Goal: Task Accomplishment & Management: Manage account settings

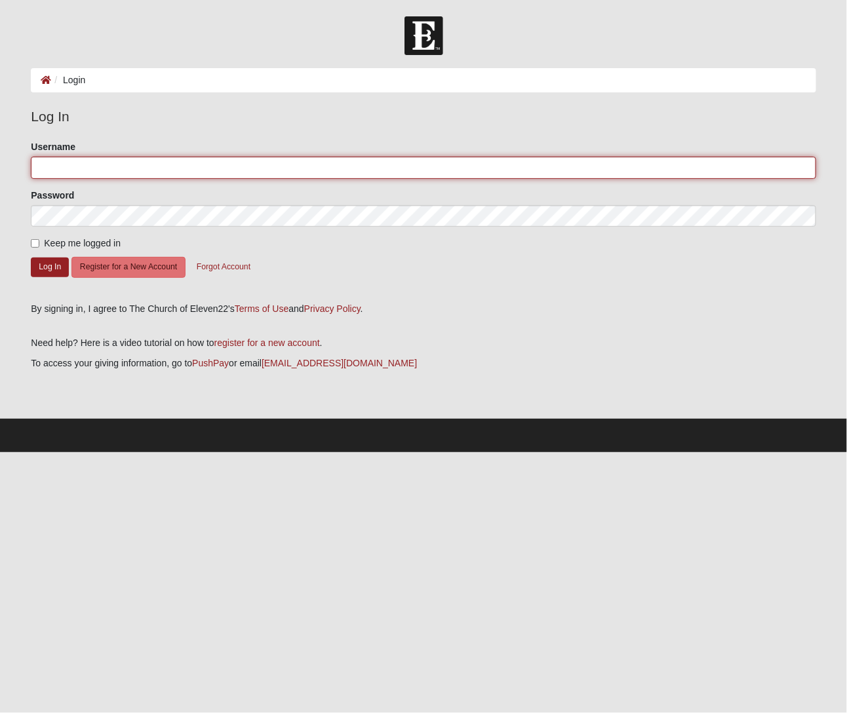
type input "blwhite150711"
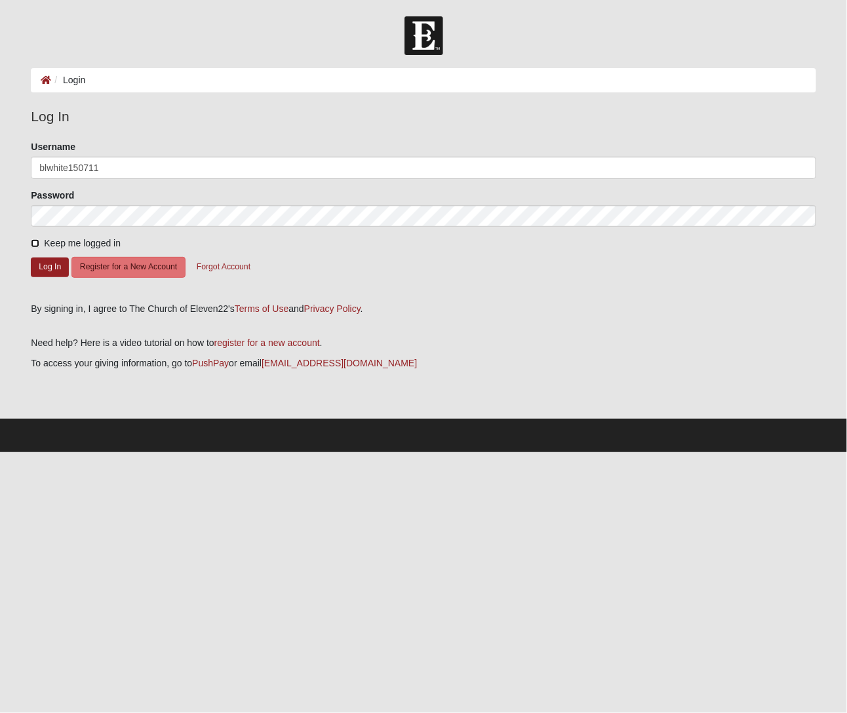
click at [31, 243] on input "Keep me logged in" at bounding box center [35, 243] width 9 height 9
checkbox input "true"
click at [192, 241] on div "Keep me logged in" at bounding box center [423, 244] width 785 height 14
click at [33, 268] on button "Log In" at bounding box center [50, 267] width 38 height 19
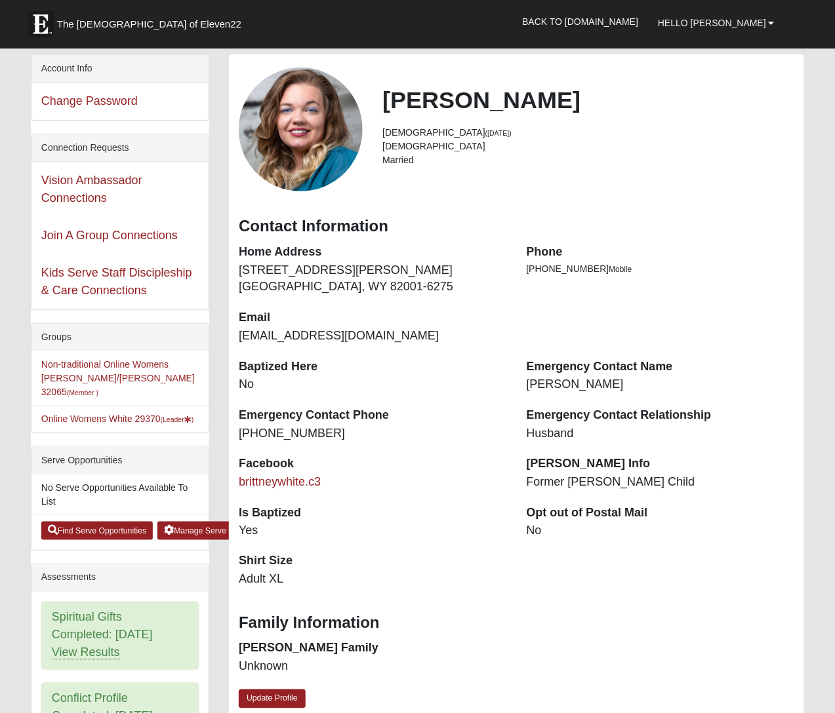
click at [68, 405] on li "Online Womens White 29370 (Leader )" at bounding box center [119, 419] width 177 height 28
click at [64, 414] on link "Online Womens White 29370 (Leader )" at bounding box center [117, 419] width 153 height 10
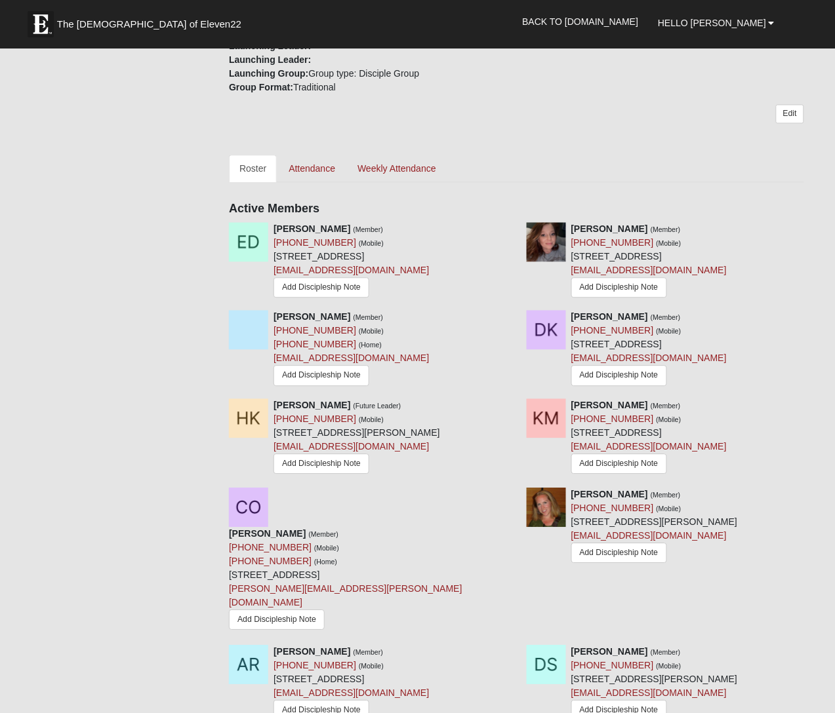
scroll to position [574, 0]
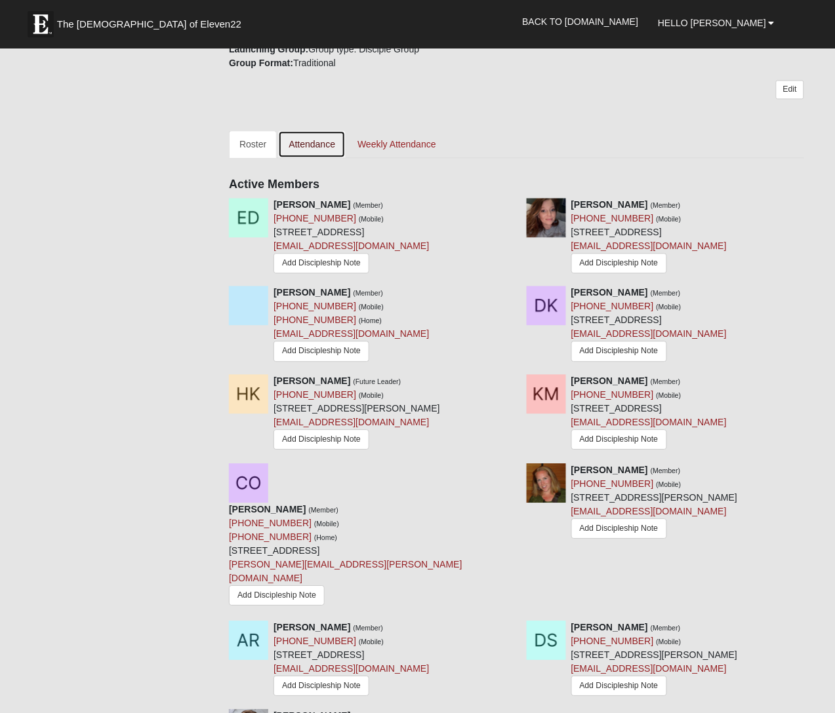
click at [329, 146] on link "Attendance" at bounding box center [312, 144] width 68 height 28
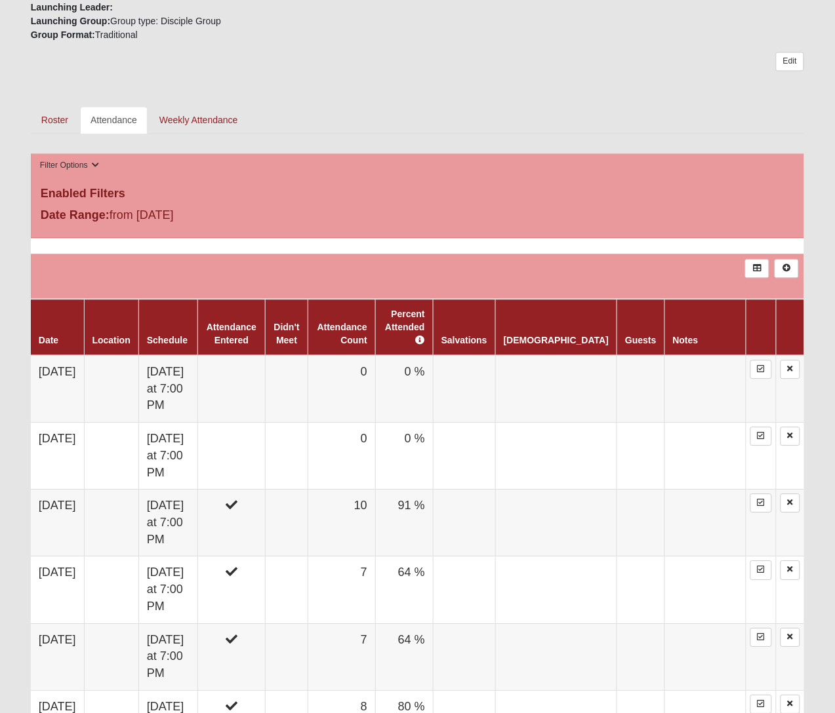
scroll to position [574, 0]
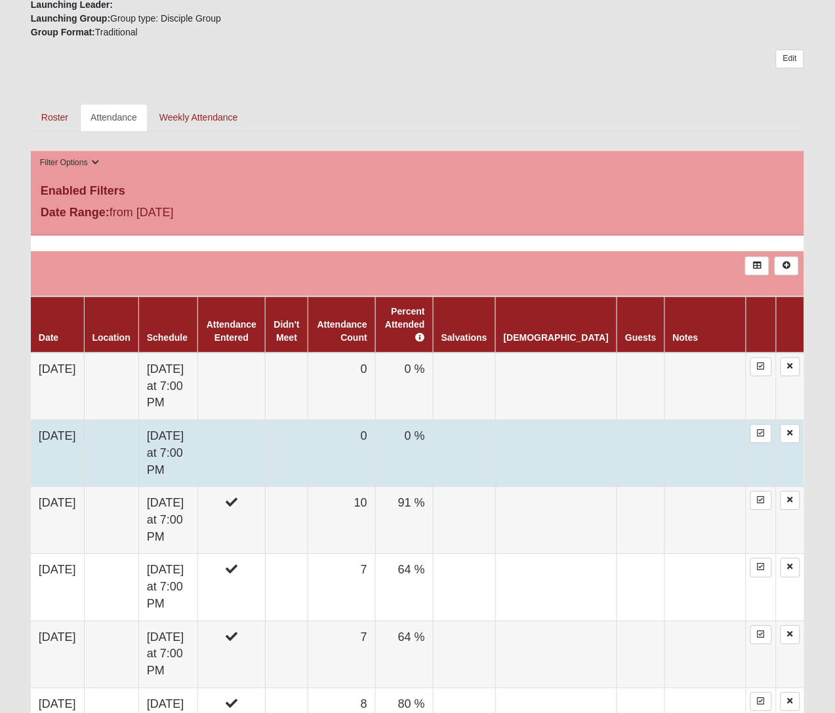
click at [256, 441] on td at bounding box center [231, 453] width 68 height 67
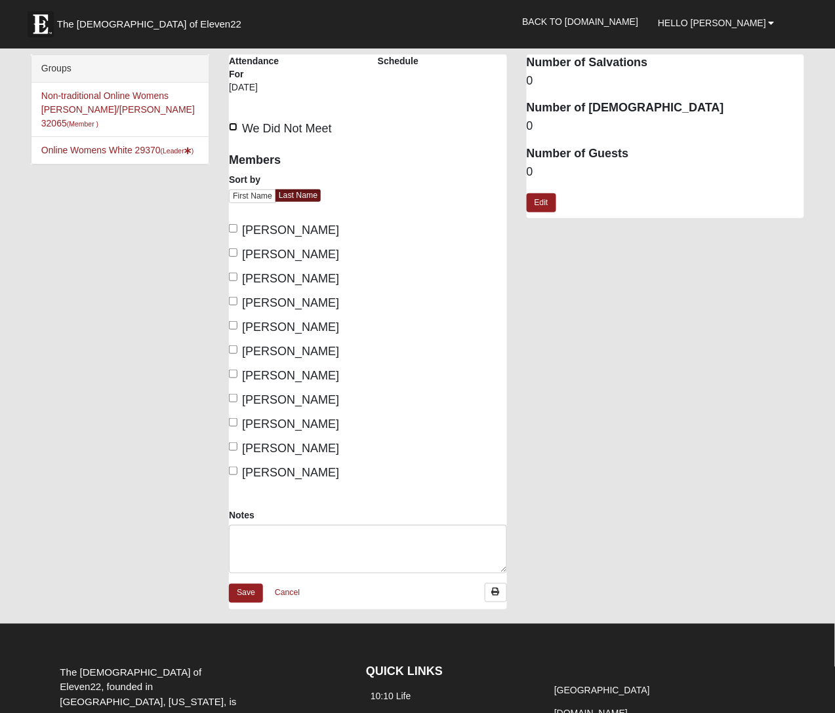
click at [233, 125] on input "We Did Not Meet" at bounding box center [233, 127] width 9 height 9
checkbox input "true"
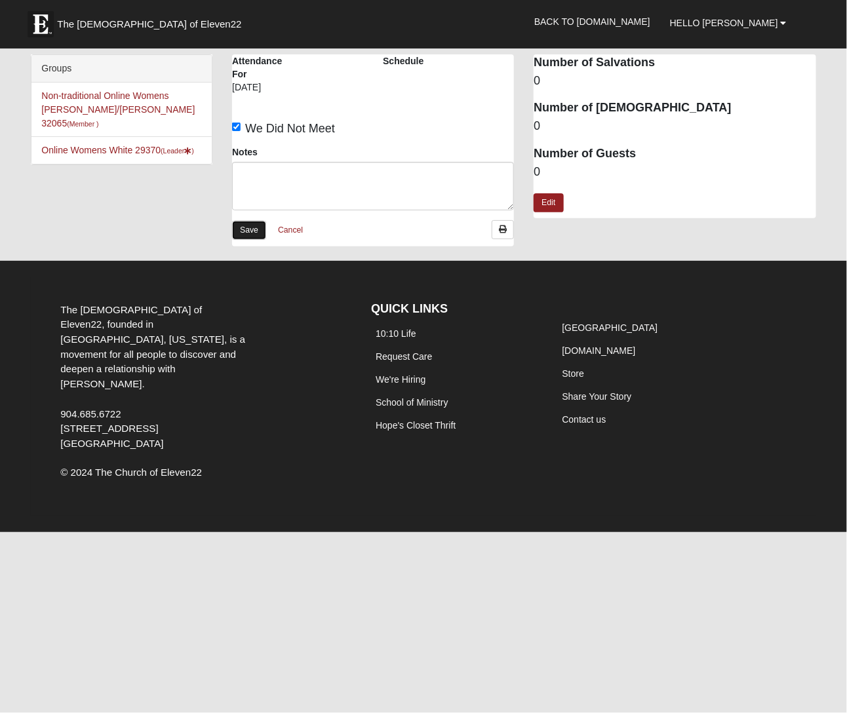
click at [247, 231] on link "Save" at bounding box center [249, 230] width 34 height 19
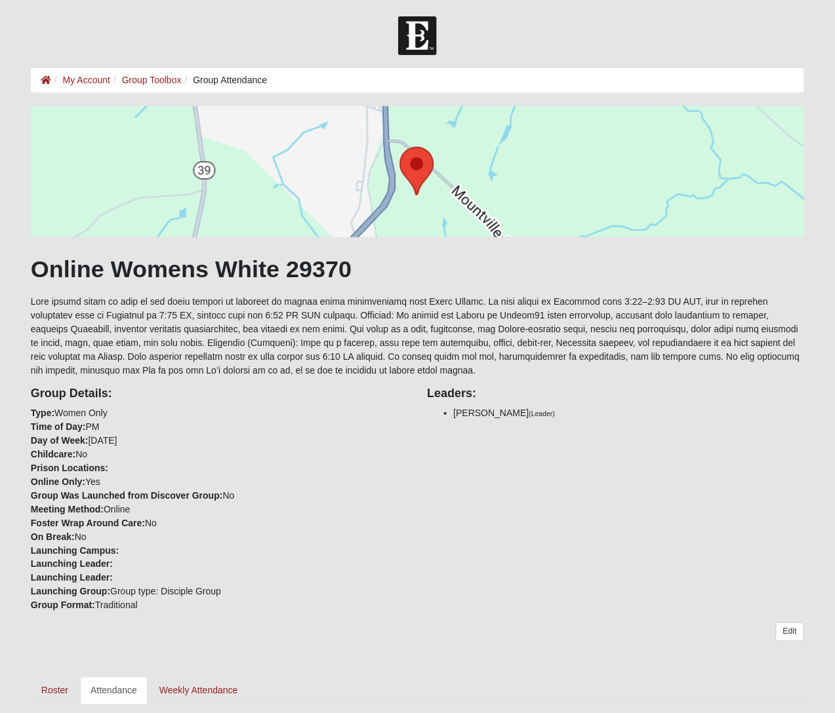
click at [477, 480] on div "Group Details: Type: Women Only Time of Day: PM Day of Week: Tuesday Childcare:…" at bounding box center [417, 495] width 793 height 235
click at [391, 522] on div "Group Details: Type: Women Only Time of Day: PM Day of Week: Tuesday Childcare:…" at bounding box center [219, 495] width 397 height 235
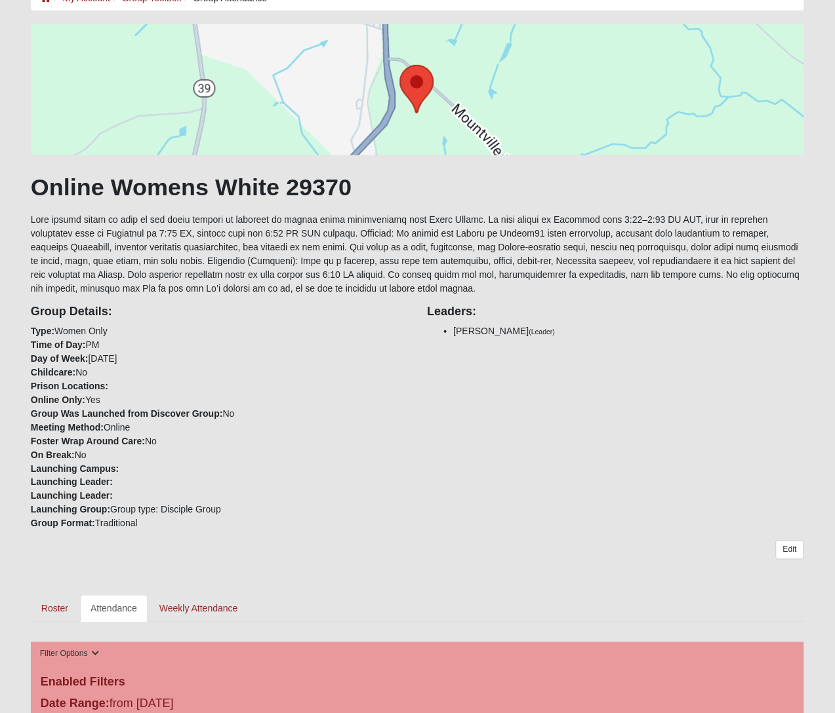
click at [469, 492] on div "Group Details: Type: Women Only Time of Day: PM Day of Week: Tuesday Childcare:…" at bounding box center [417, 413] width 793 height 235
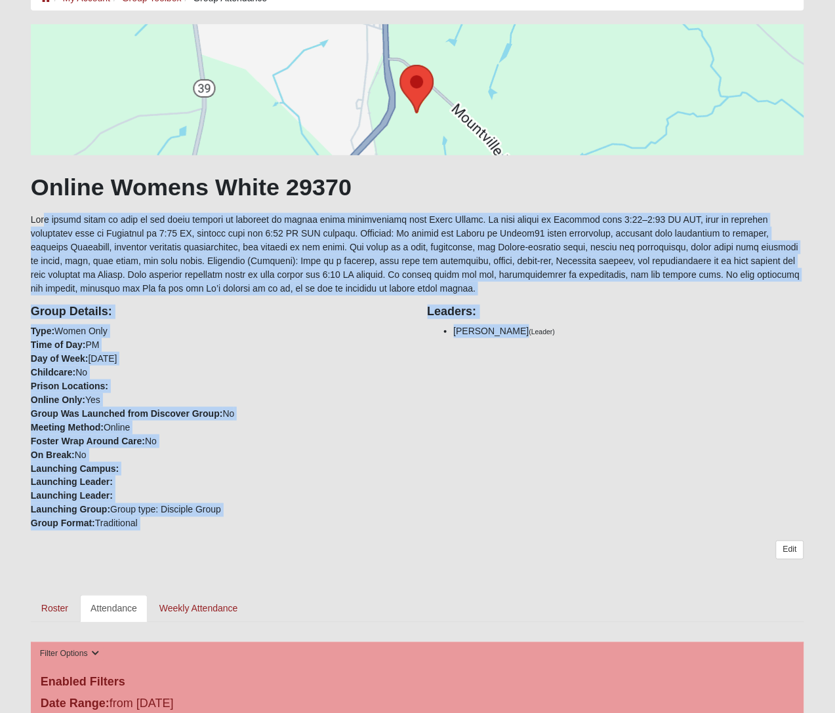
drag, startPoint x: 21, startPoint y: 212, endPoint x: 490, endPoint y: 346, distance: 487.8
copy div "This online group is open to all women seeking to discover or deepen their rela…"
click at [425, 484] on div "Group Details: Type: Women Only Time of Day: PM Day of Week: Tuesday Childcare:…" at bounding box center [417, 413] width 793 height 235
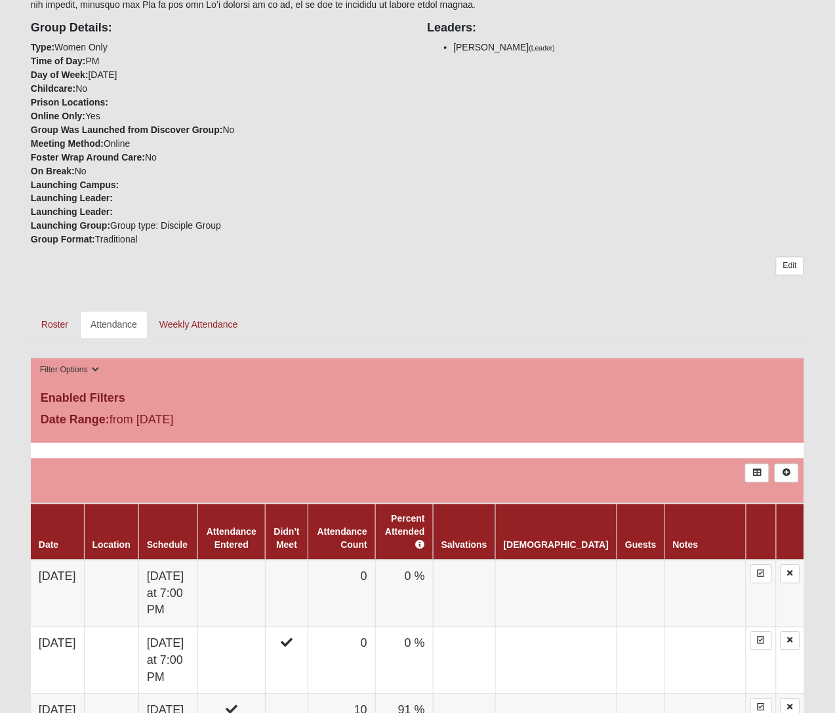
scroll to position [410, 0]
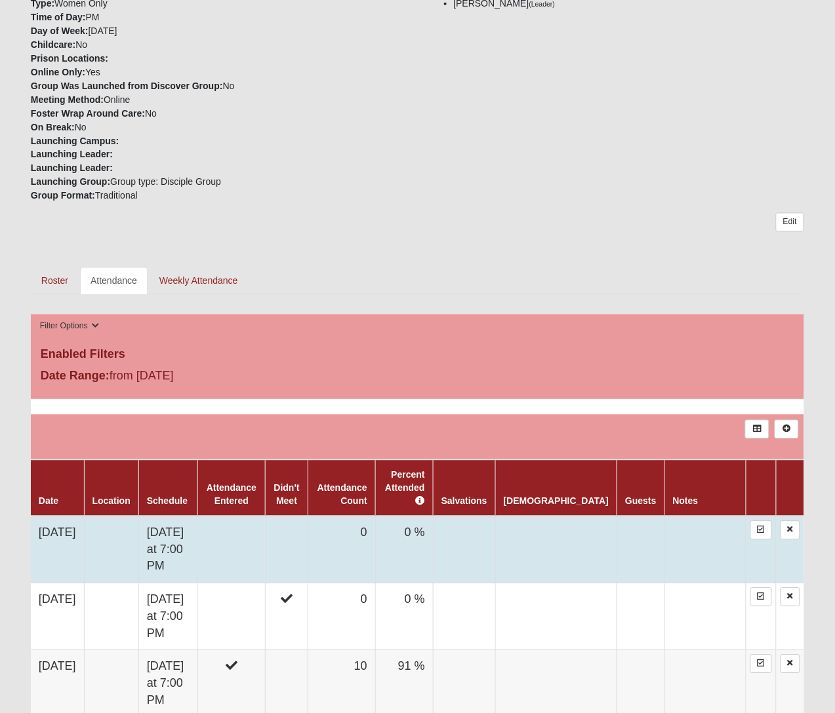
click at [265, 536] on td at bounding box center [231, 551] width 68 height 68
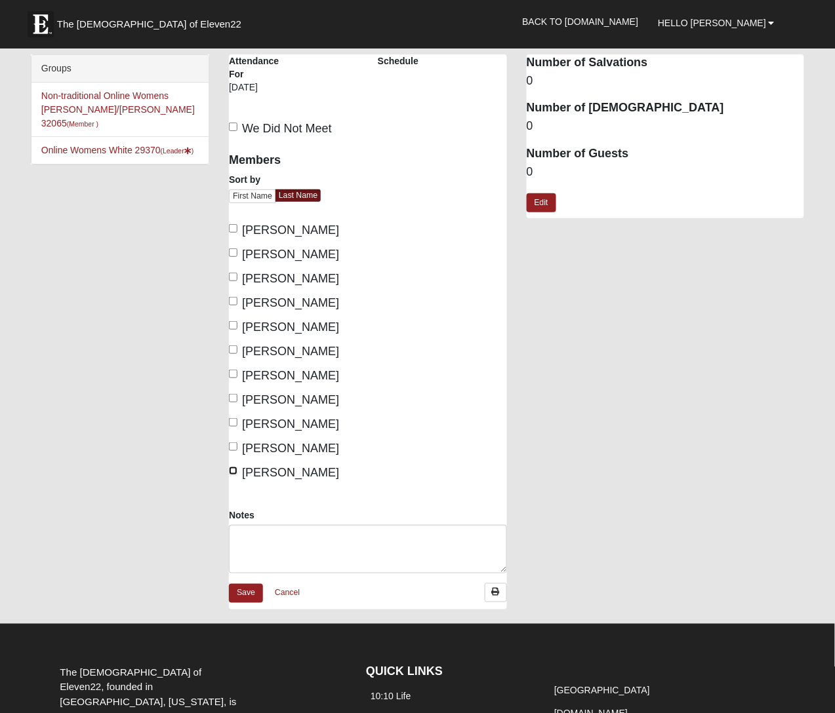
click at [237, 473] on input "White, Brittney" at bounding box center [233, 471] width 9 height 9
checkbox input "true"
click at [228, 323] on div "Members Sort by First Name Last Name Donahue, Erica Faulkner, Tonya Feijoo, Ama…" at bounding box center [293, 326] width 149 height 364
click at [227, 325] on div "Members Sort by First Name Last Name Donahue, Erica Faulkner, Tonya Feijoo, Ama…" at bounding box center [293, 326] width 149 height 364
click at [231, 326] on input "Keohane, Halie" at bounding box center [233, 325] width 9 height 9
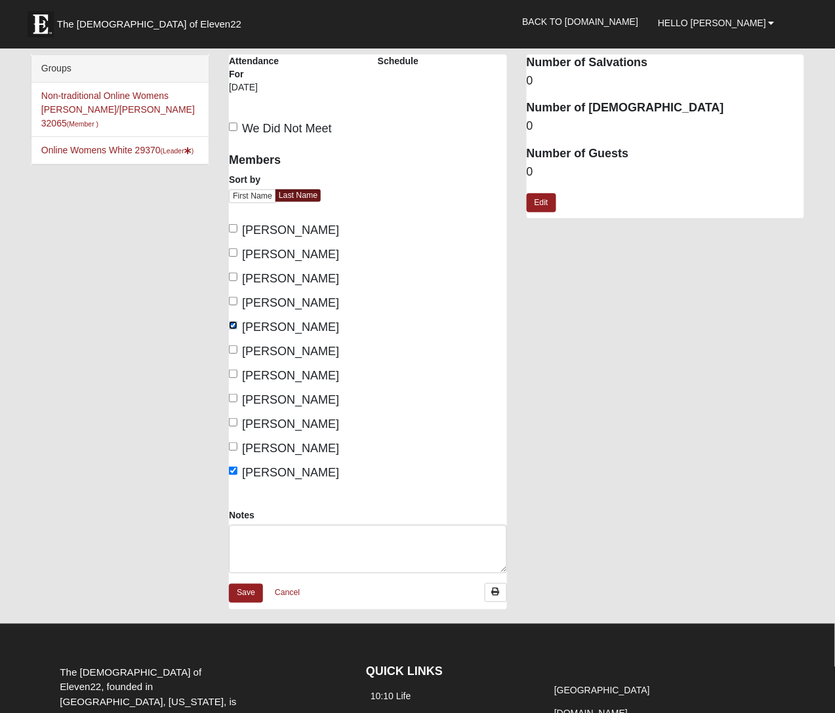
click at [231, 325] on input "Keohane, Halie" at bounding box center [233, 325] width 9 height 9
checkbox input "false"
click at [250, 541] on textarea "Notes" at bounding box center [368, 549] width 278 height 49
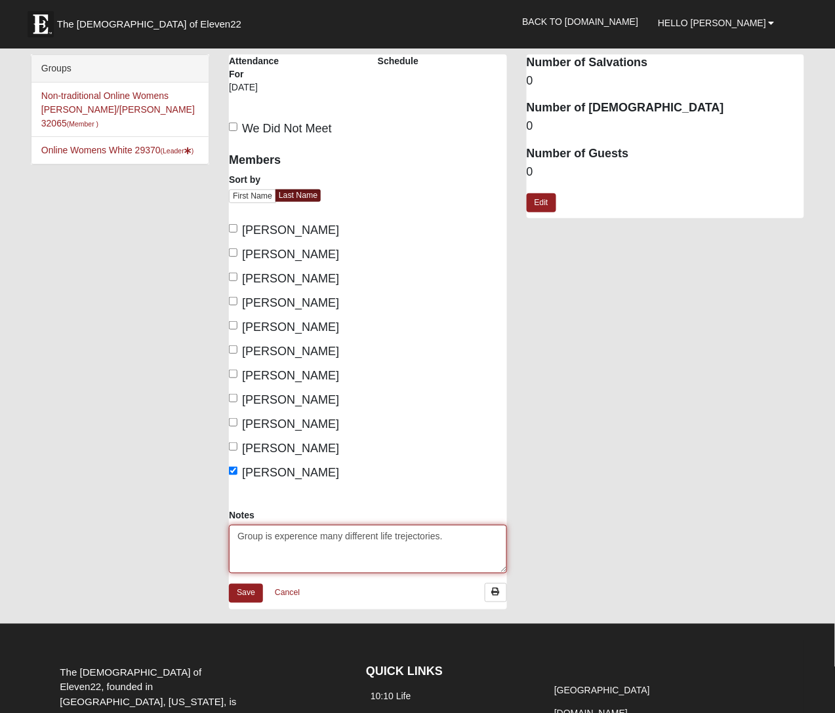
click at [315, 541] on textarea "Group is experence many different life trejectories." at bounding box center [368, 549] width 278 height 49
click at [315, 539] on textarea "Group is experence many different life trejectories." at bounding box center [368, 549] width 278 height 49
click at [299, 538] on textarea "Group is experencing many different life trejectories." at bounding box center [368, 549] width 278 height 49
click at [260, 543] on textarea "Group is experiencing many different life trejectories." at bounding box center [368, 549] width 278 height 49
click at [263, 539] on textarea "Group is experiencing many different life trejectories." at bounding box center [368, 549] width 278 height 49
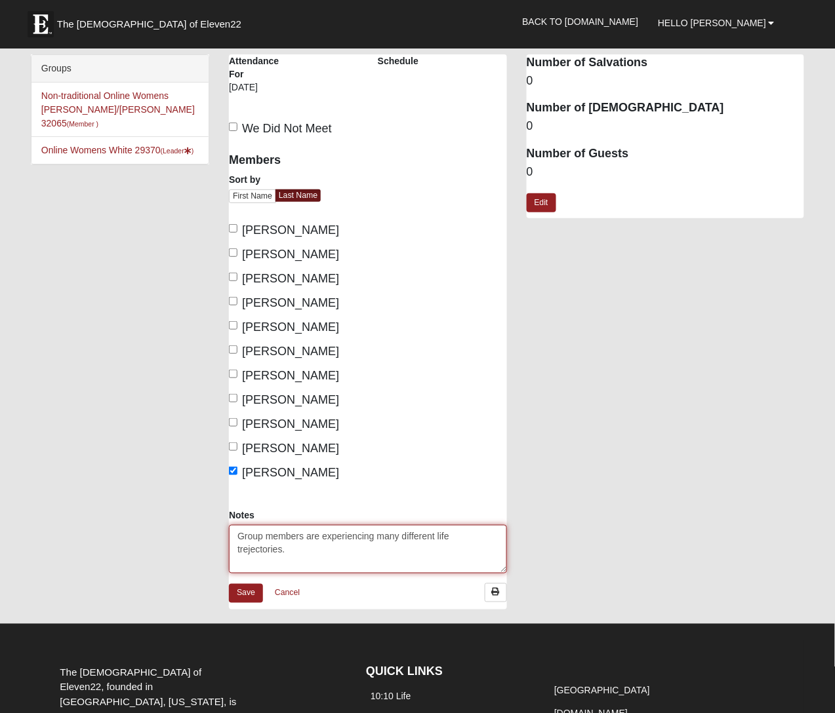
click at [306, 531] on textarea "Group members are experiencing many different life trejectories." at bounding box center [368, 549] width 278 height 49
click at [472, 542] on textarea "Group membersare experiencing many different life trejectories." at bounding box center [368, 549] width 278 height 49
click at [289, 541] on textarea "Group membersare experiencing many different life trajectories." at bounding box center [368, 549] width 278 height 49
click at [300, 536] on textarea "Group membersare experiencing many different life trajectories." at bounding box center [368, 549] width 278 height 49
click at [330, 555] on textarea "Group members are experiencing many different life trajectories." at bounding box center [368, 549] width 278 height 49
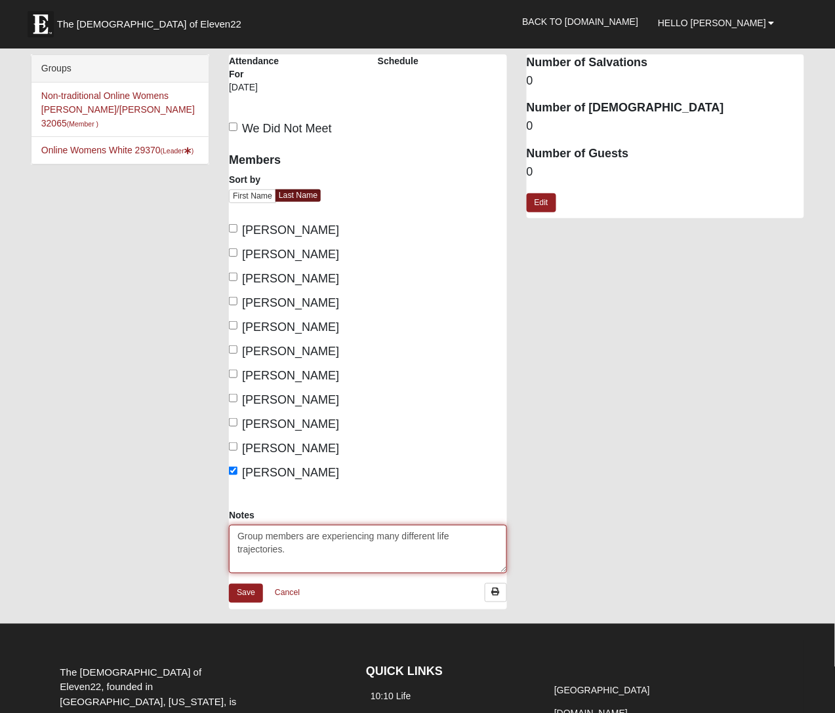
click at [283, 551] on textarea "Group members are experiencing many different life trajectories." at bounding box center [368, 549] width 278 height 49
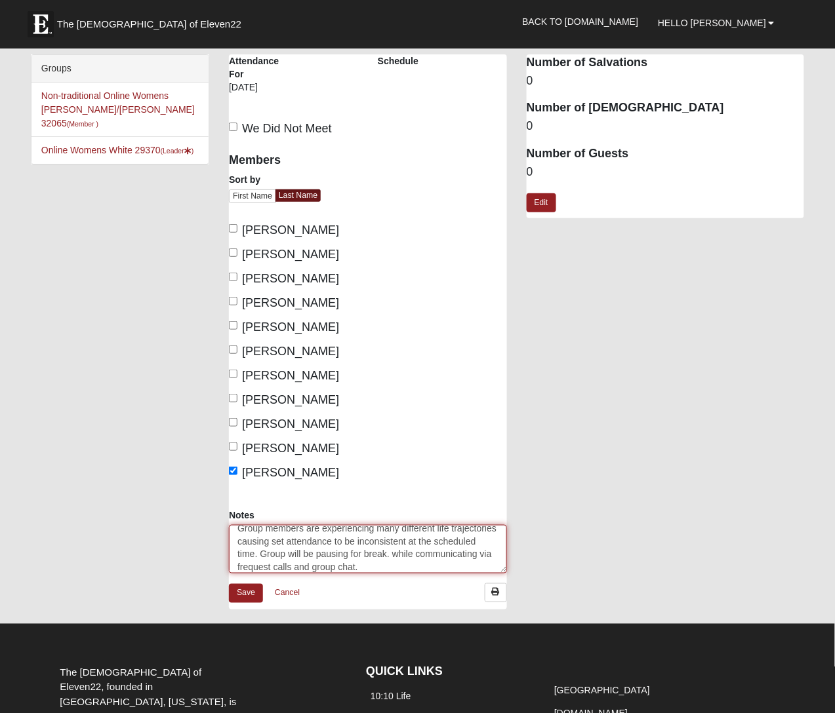
click at [342, 567] on textarea "Group members are experiencing many different life trajectories causing set att…" at bounding box center [368, 549] width 278 height 49
click at [305, 557] on textarea "Group members are experiencing many different life trajectories causing set att…" at bounding box center [368, 549] width 278 height 49
click at [306, 552] on textarea "Group members are experiencing many different life trajectories causing set att…" at bounding box center [368, 549] width 278 height 49
click at [290, 551] on textarea "Group members are experiencing many different life trajectories causing set att…" at bounding box center [368, 549] width 278 height 49
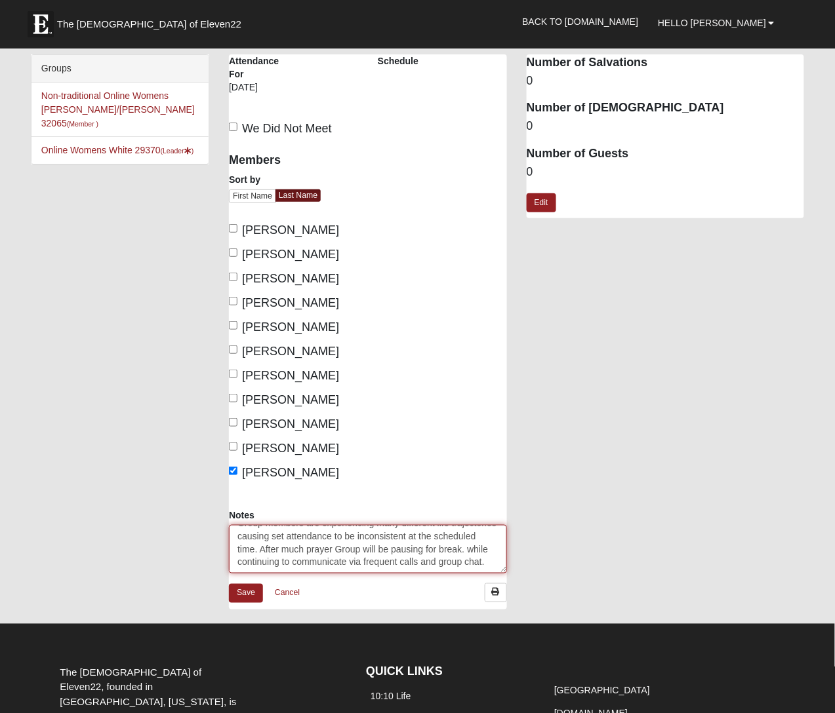
click at [306, 562] on textarea "Group members are experiencing many different life trajectories causing set att…" at bounding box center [368, 549] width 278 height 49
type textarea "Group members are experiencing many different life trajectories causing set att…"
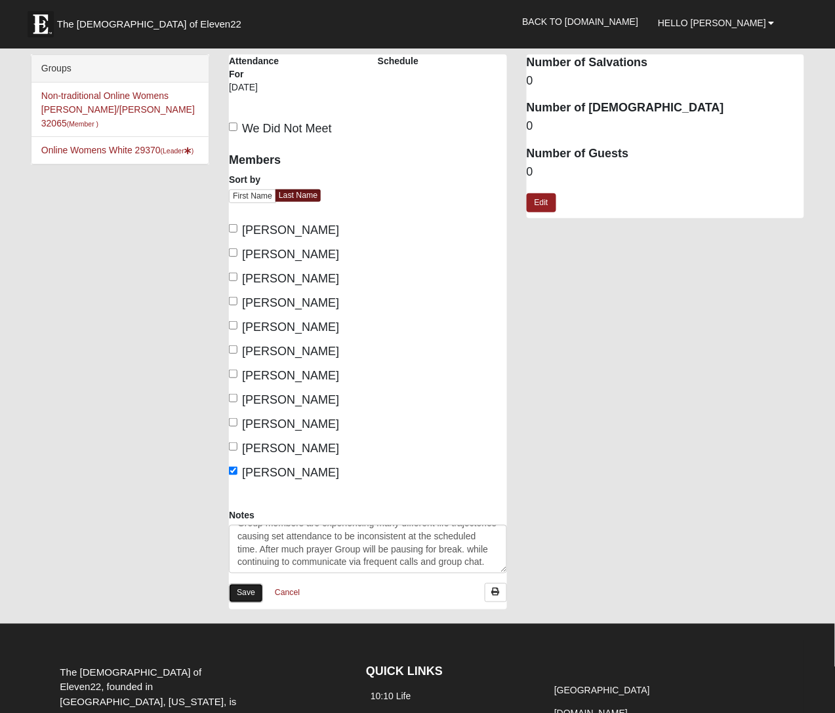
click at [251, 594] on link "Save" at bounding box center [246, 593] width 34 height 19
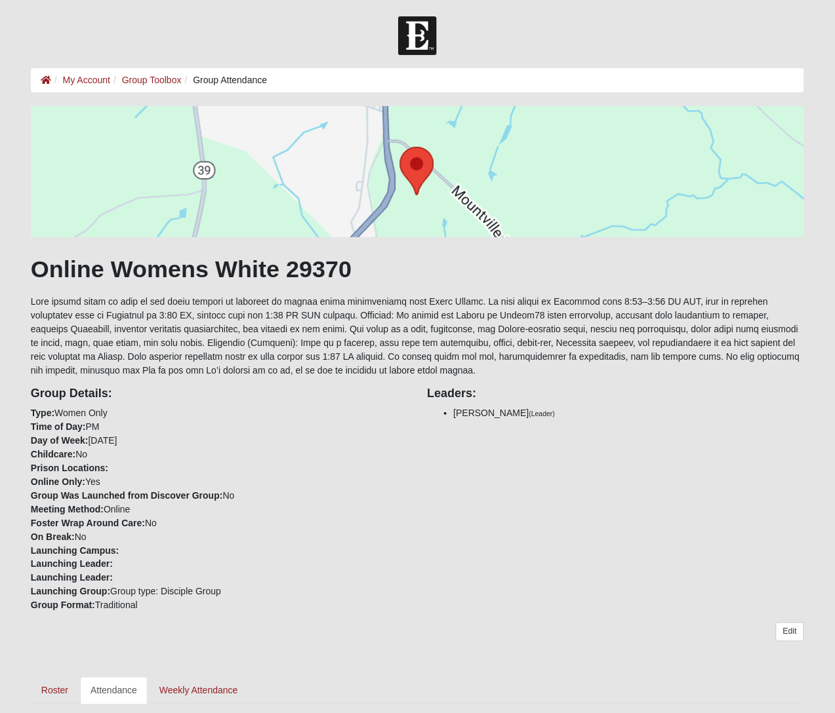
click at [231, 660] on div "Online Womens White 29370 Group Details: Type: Women Only Time of Day: PM Day o…" at bounding box center [417, 405] width 773 height 599
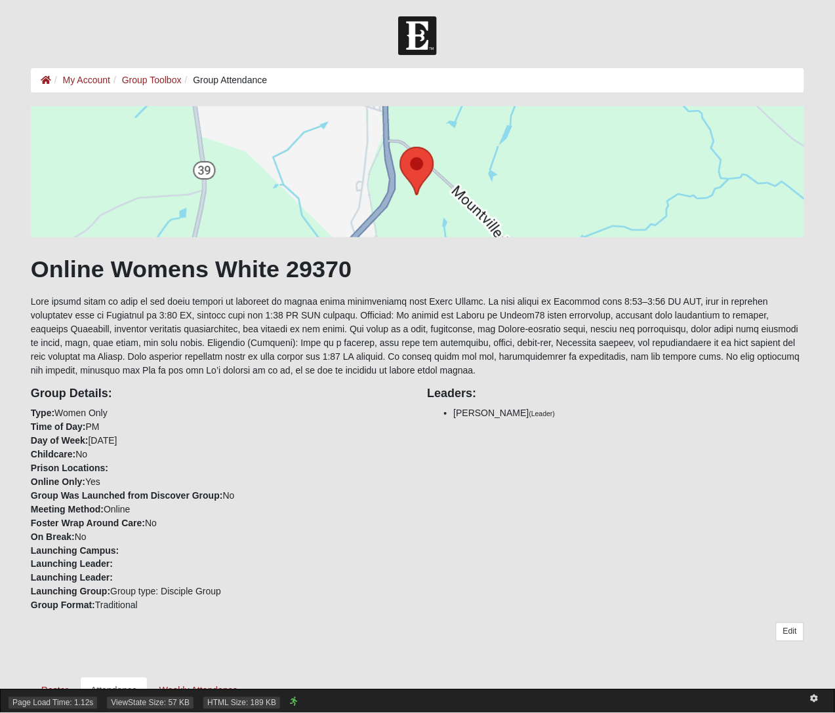
click at [53, 696] on div "Page Load Time: 1.12s ViewState Size: 57 KB HTML Size: 189 KB" at bounding box center [417, 702] width 835 height 24
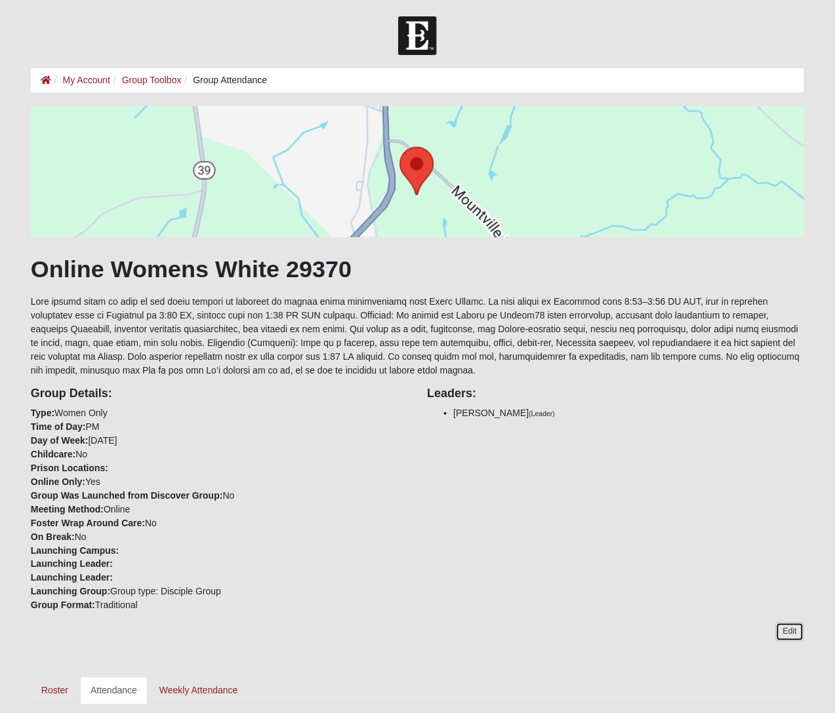
click at [793, 632] on link "Edit" at bounding box center [790, 632] width 28 height 19
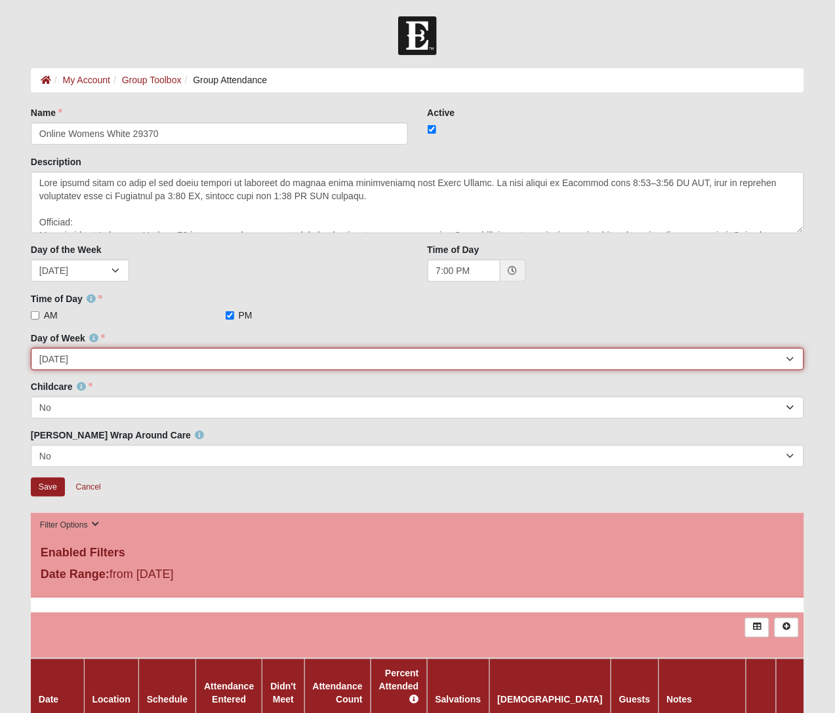
click at [791, 359] on select "[DATE] [DATE] [DATE] [DATE] [DATE] [DATE] [DATE]" at bounding box center [417, 359] width 773 height 22
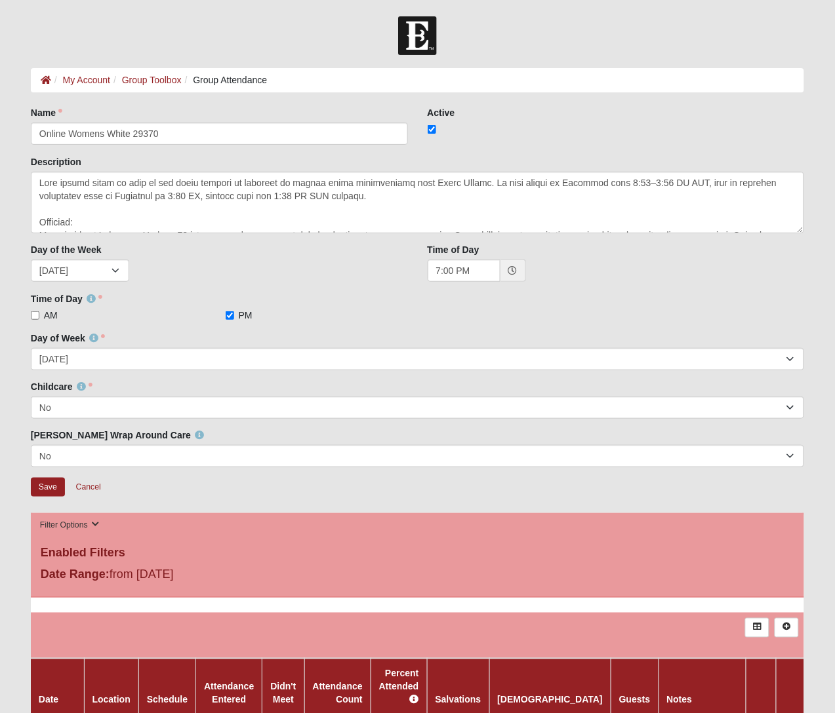
click at [759, 286] on div "Time of Day 7:00 PM" at bounding box center [616, 267] width 397 height 49
click at [430, 129] on input "checkbox" at bounding box center [432, 129] width 9 height 9
checkbox input "false"
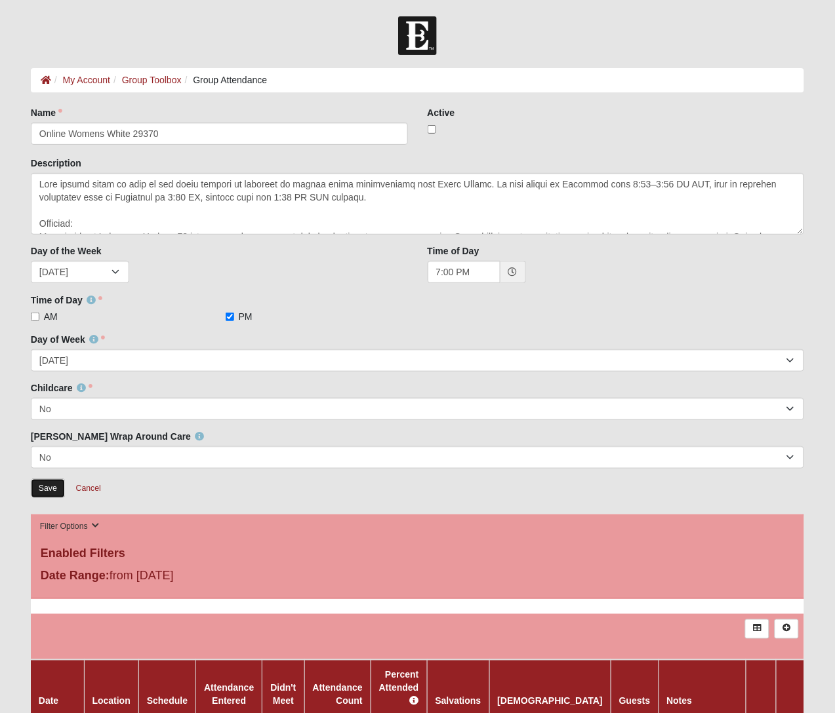
click at [47, 490] on input "Save" at bounding box center [48, 488] width 34 height 19
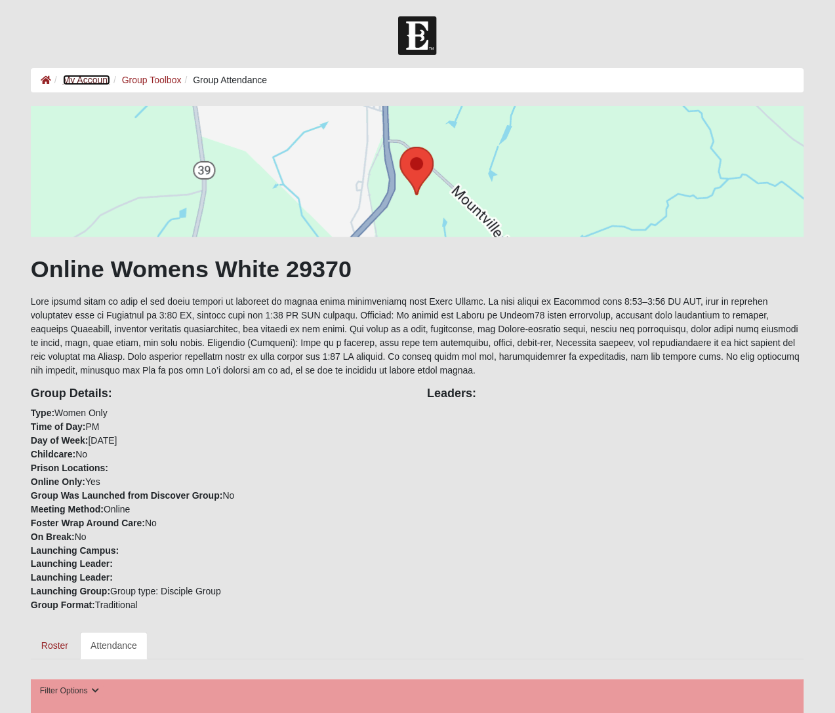
click at [87, 76] on link "My Account" at bounding box center [86, 80] width 47 height 10
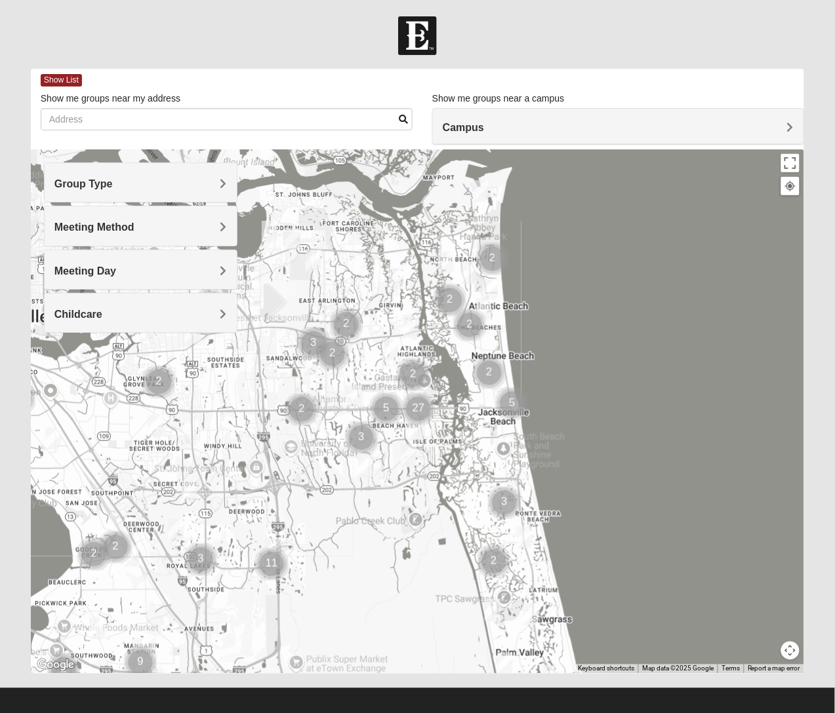
click at [134, 227] on span "Meeting Method" at bounding box center [94, 227] width 80 height 11
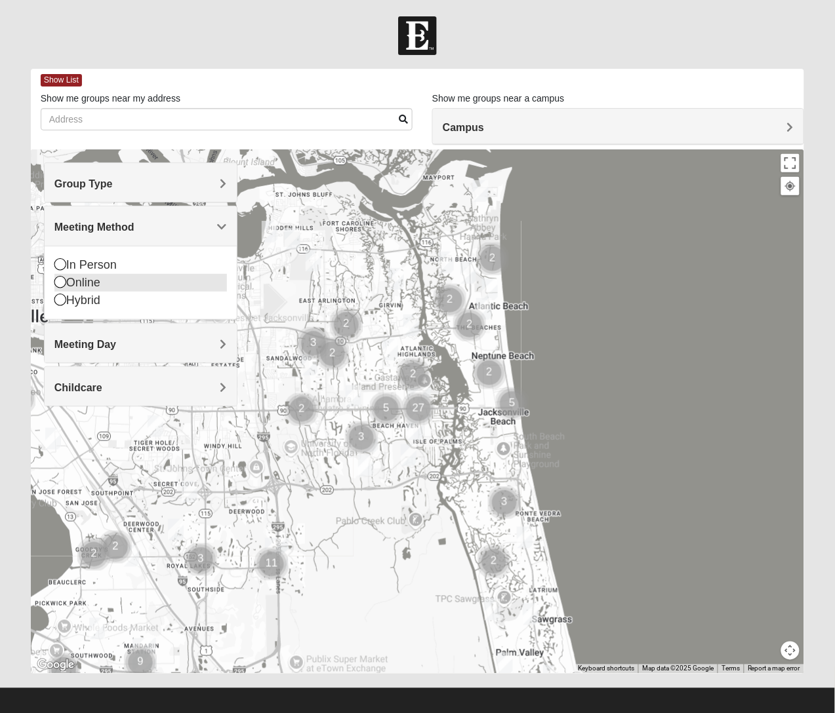
click at [70, 290] on div "Online" at bounding box center [140, 283] width 172 height 18
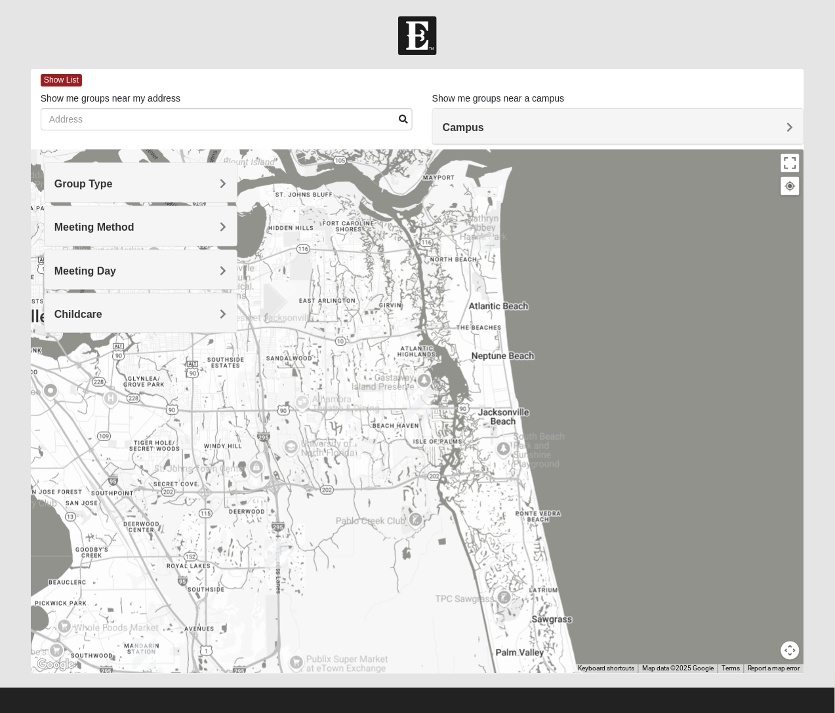
click at [86, 276] on span "Meeting Day" at bounding box center [85, 271] width 62 height 11
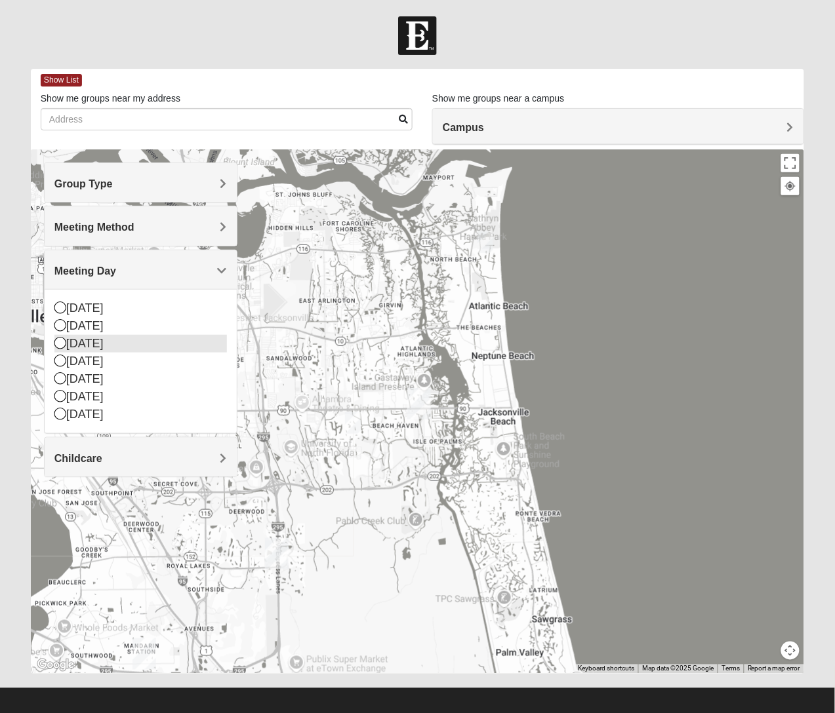
click at [90, 346] on div "Tuesday" at bounding box center [140, 344] width 172 height 18
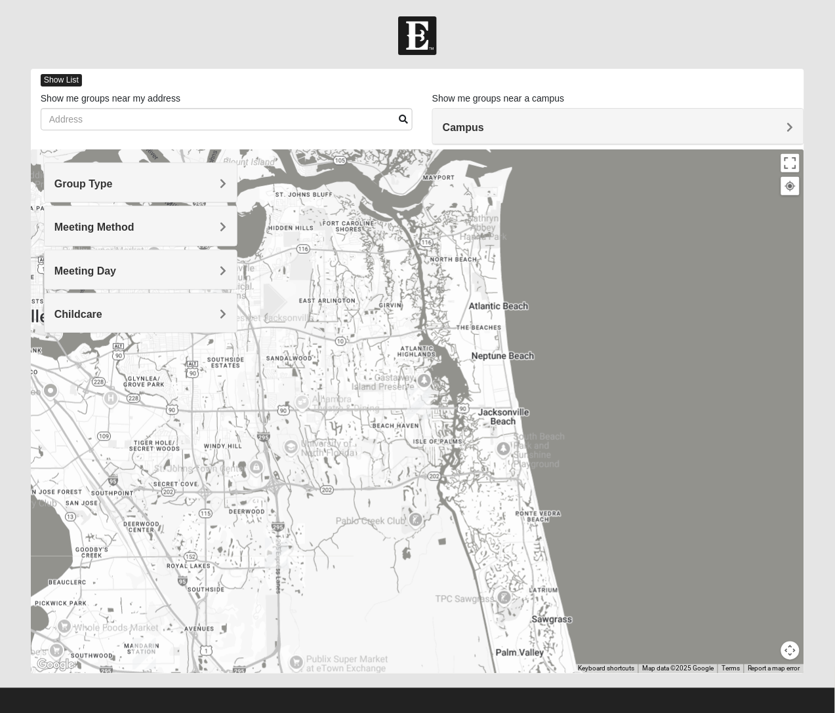
click at [73, 82] on span "Show List" at bounding box center [61, 80] width 41 height 12
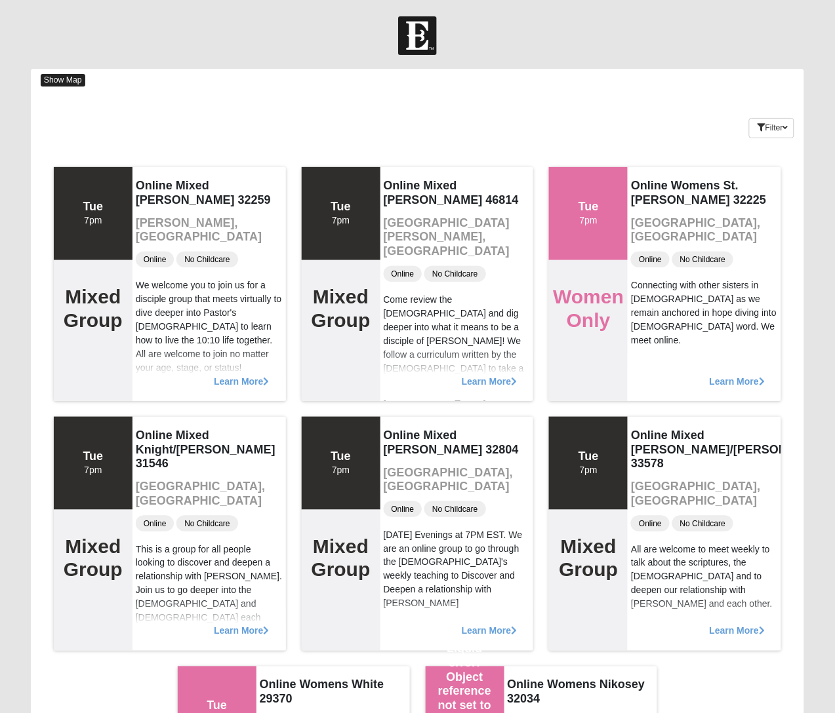
click at [73, 85] on span "Show Map" at bounding box center [63, 80] width 45 height 12
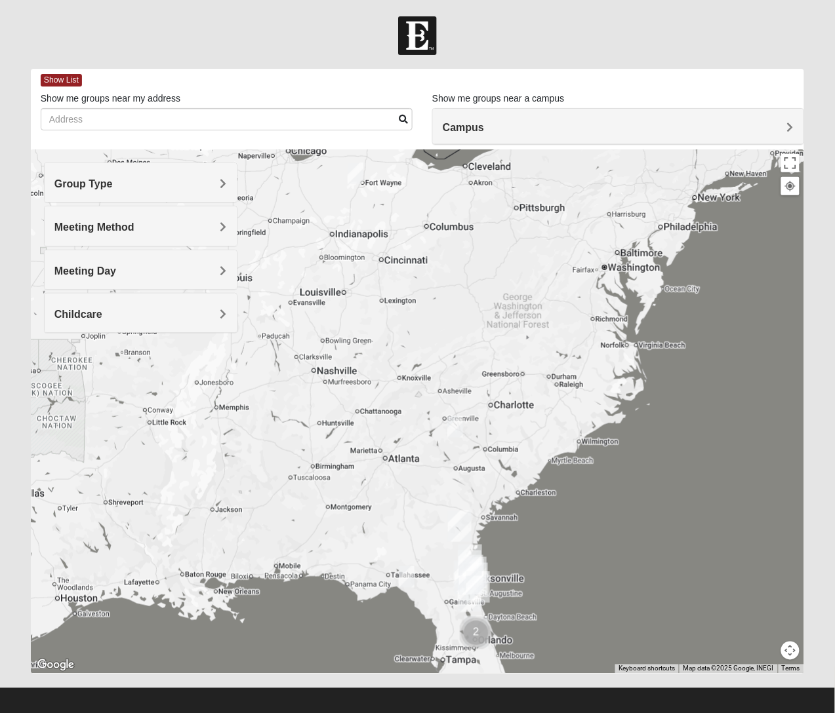
click at [533, 152] on div at bounding box center [417, 412] width 773 height 525
click at [538, 145] on div "Campus Arlington Baymeadows College Park Orlando (Coming Soon) Eleven22 Online …" at bounding box center [618, 126] width 372 height 37
click at [746, 132] on h4 "Campus" at bounding box center [618, 127] width 351 height 12
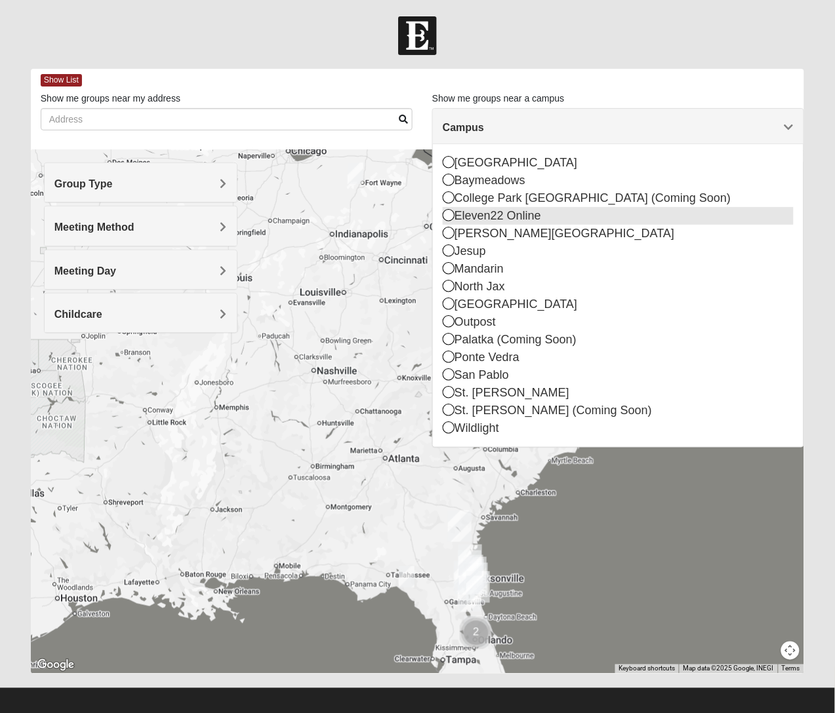
click at [492, 220] on div "Eleven22 Online" at bounding box center [618, 216] width 351 height 18
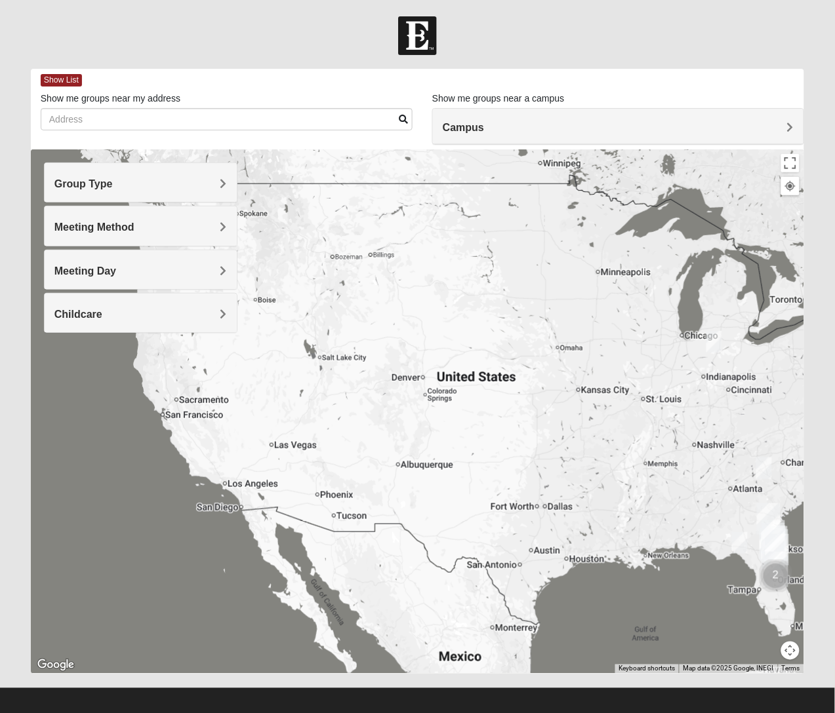
drag, startPoint x: 213, startPoint y: 365, endPoint x: 644, endPoint y: 444, distance: 438.0
click at [644, 444] on div at bounding box center [417, 412] width 773 height 525
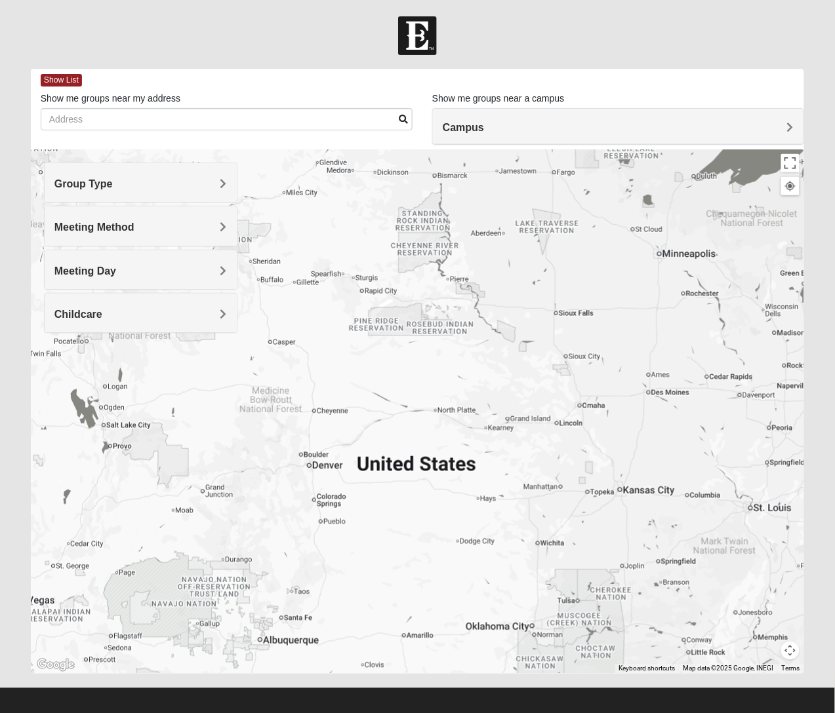
scroll to position [8, 0]
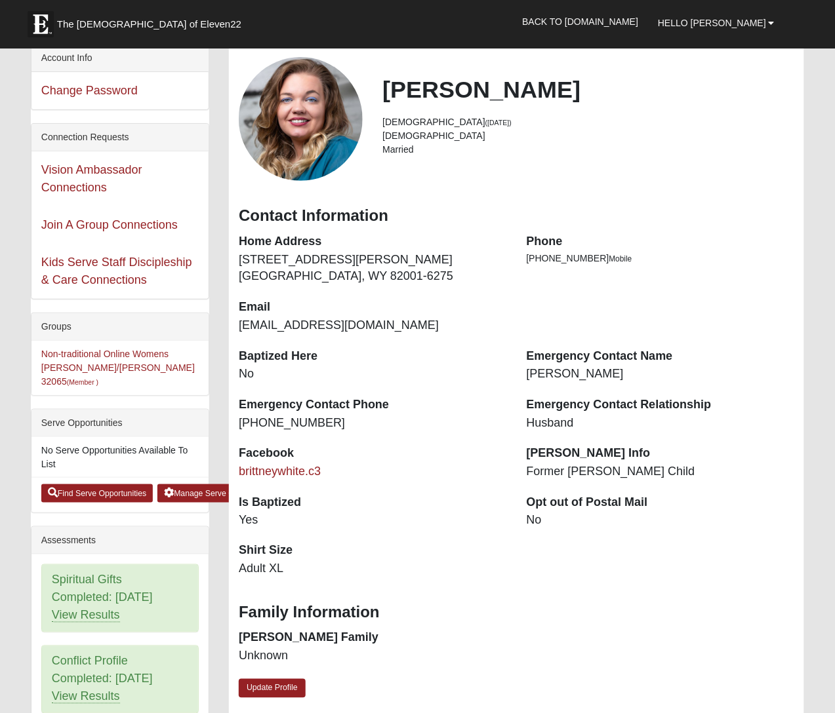
scroll to position [82, 0]
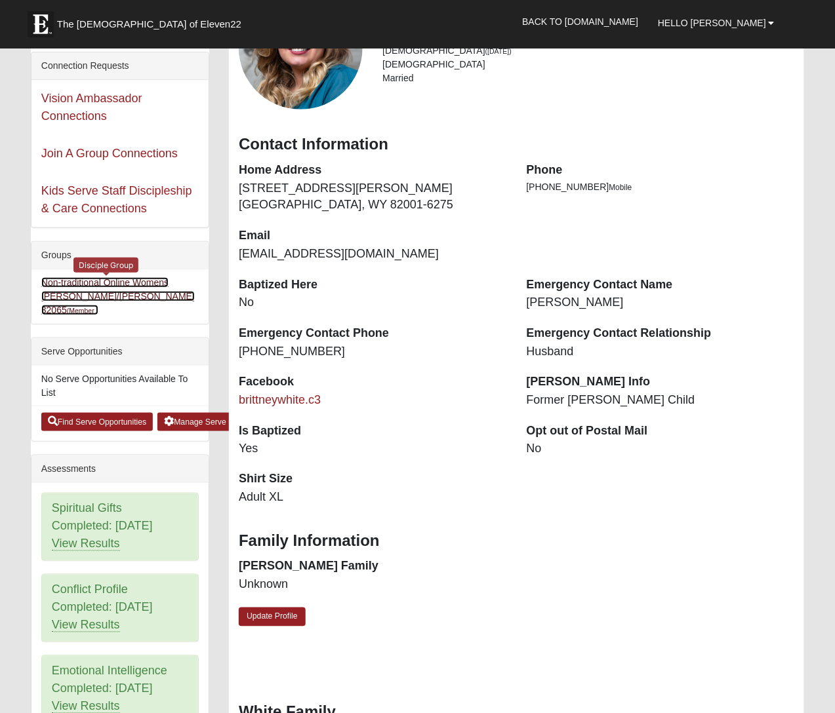
click at [125, 300] on link "Non-traditional Online Womens [PERSON_NAME]/[PERSON_NAME] 32065 (Member )" at bounding box center [117, 296] width 153 height 38
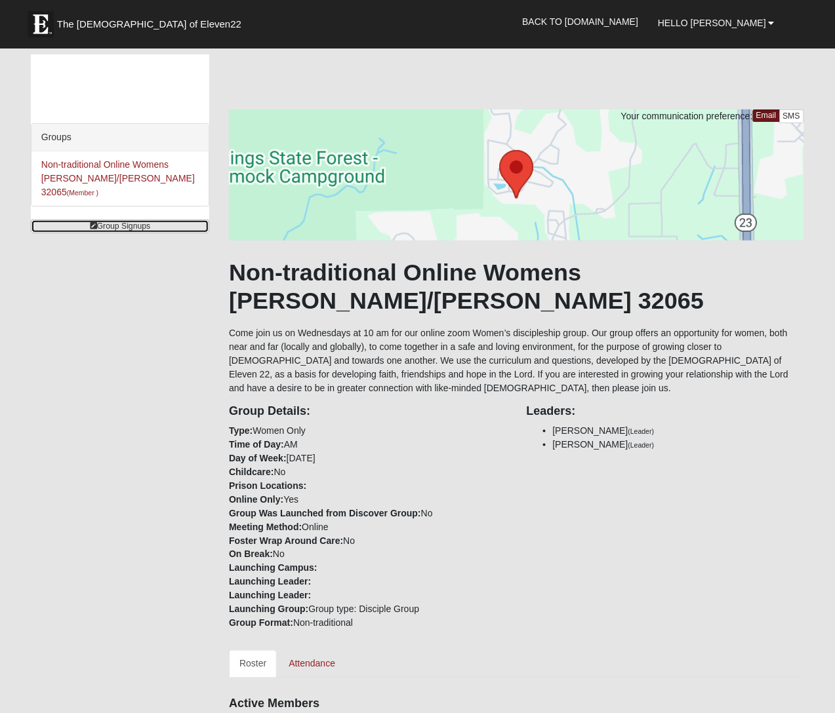
click at [136, 220] on link "Group Signups" at bounding box center [120, 227] width 178 height 14
click at [107, 220] on link "Group Signups" at bounding box center [120, 227] width 178 height 14
click at [136, 513] on div "Groups Non-traditional Online Womens Pollick/Moresco 32065 (Member ) Group Sign…" at bounding box center [417, 653] width 793 height 1199
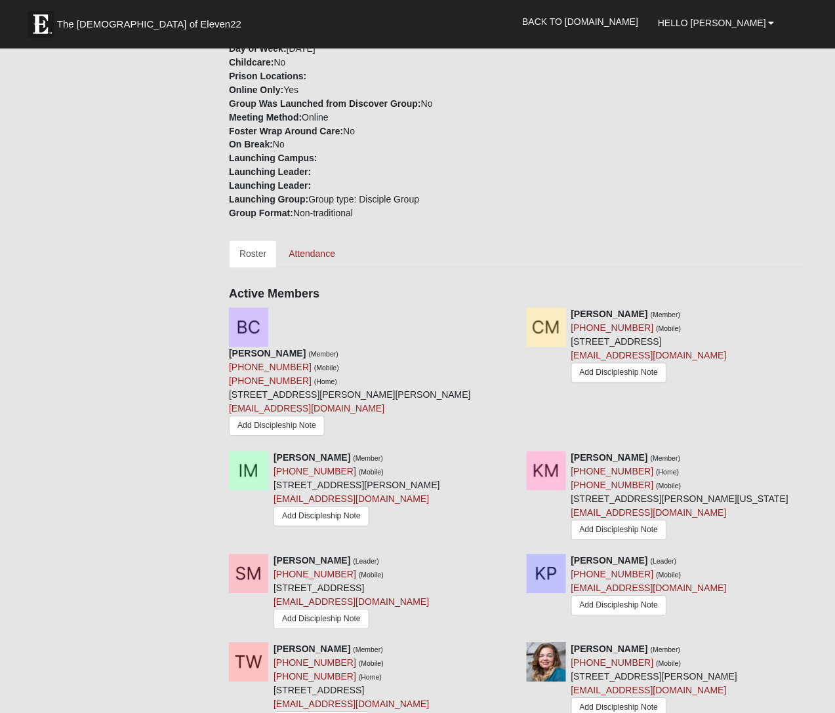
scroll to position [492, 0]
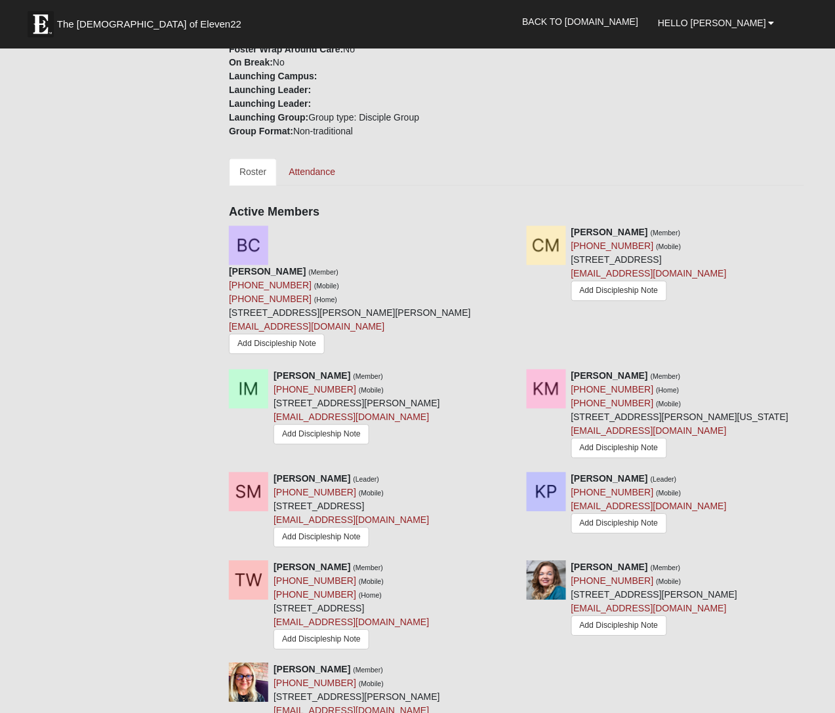
click at [669, 561] on div "Brittney White (Member) (864) 341-1466 (Mobile) 3502 Holmes St Unit D105 Cheyen…" at bounding box center [654, 600] width 167 height 79
click at [710, 561] on div "Brittney White (Member) (864) 341-1466 (Mobile) 3502 Holmes St Unit D105 Cheyen…" at bounding box center [654, 600] width 167 height 79
click at [702, 561] on div "Brittney White (Member) (864) 341-1466 (Mobile) 3502 Holmes St Unit D105 Cheyen…" at bounding box center [654, 600] width 167 height 79
click at [691, 574] on div "Brittney White (Member) (864) 341-1466 (Mobile) 3502 Holmes St Unit D105 Cheyen…" at bounding box center [654, 600] width 167 height 79
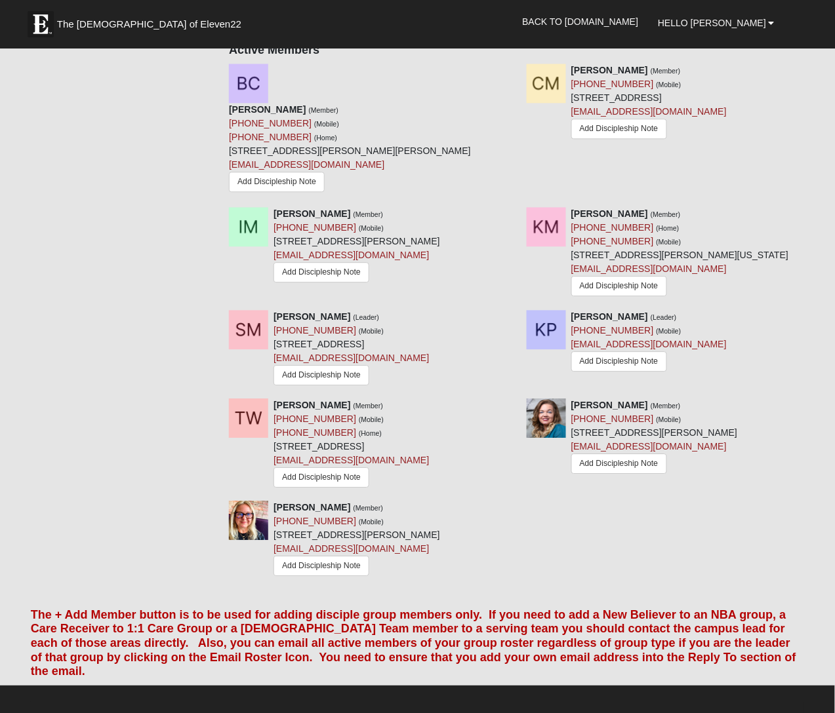
scroll to position [656, 0]
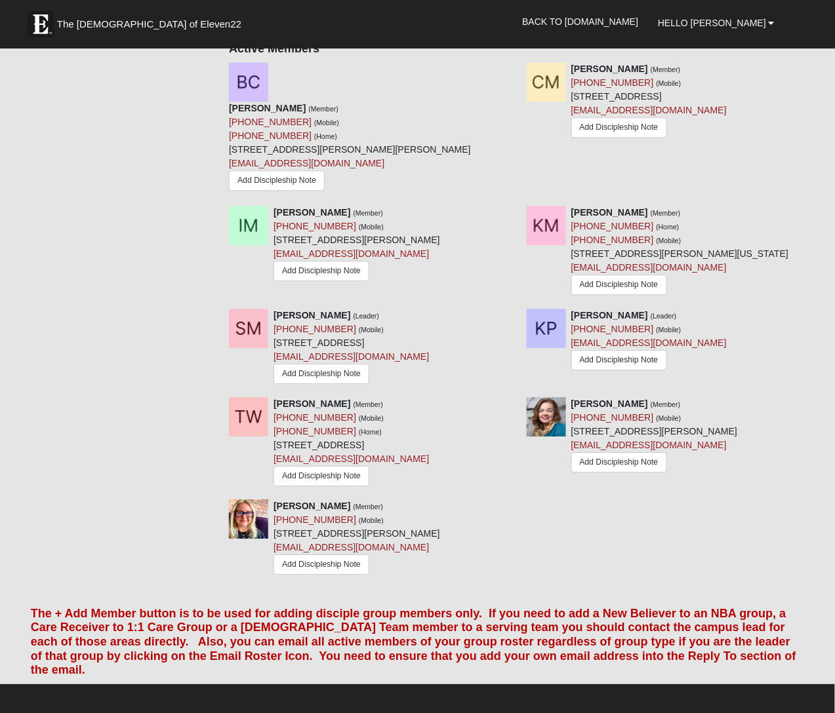
click at [705, 397] on div "Brittney White (Member) (864) 341-1466 (Mobile) 3502 Holmes St Unit D105 Cheyen…" at bounding box center [654, 436] width 167 height 79
click at [674, 397] on div "Brittney White (Member) (864) 341-1466 (Mobile) 3502 Holmes St Unit D105 Cheyen…" at bounding box center [654, 436] width 167 height 79
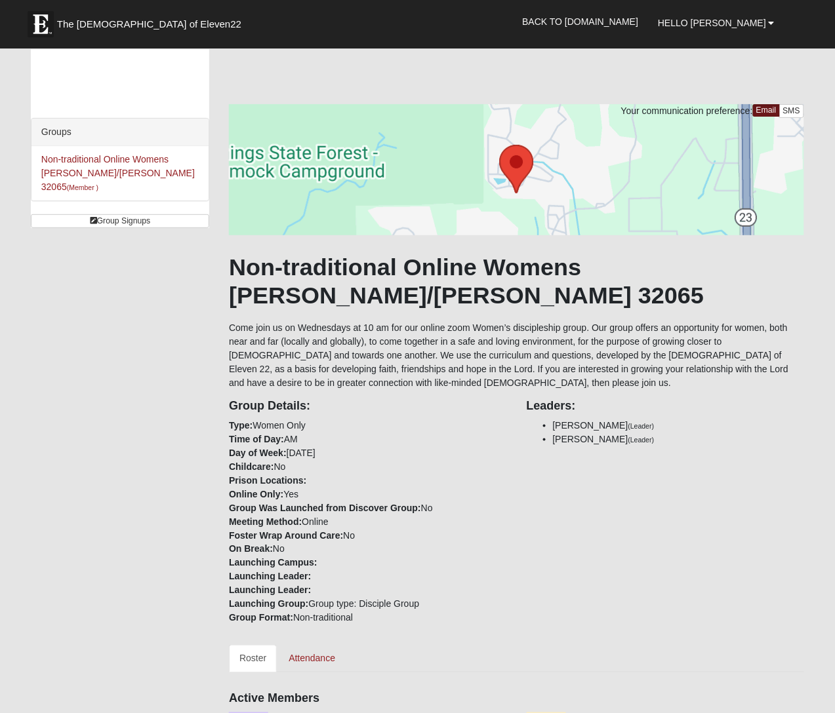
scroll to position [0, 0]
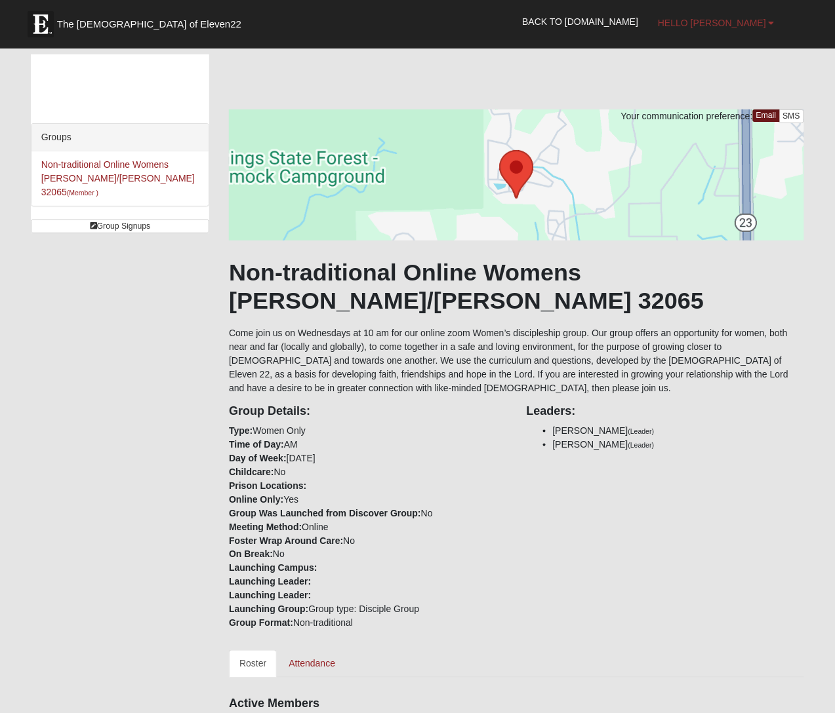
click at [706, 11] on link "Hello [PERSON_NAME]" at bounding box center [716, 23] width 136 height 33
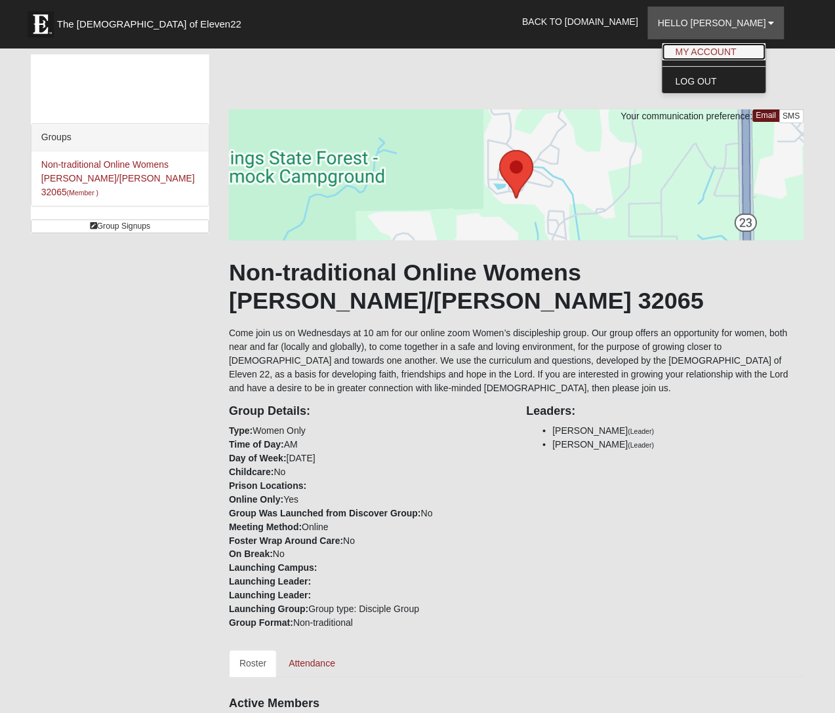
click at [705, 47] on link "My Account" at bounding box center [714, 51] width 104 height 17
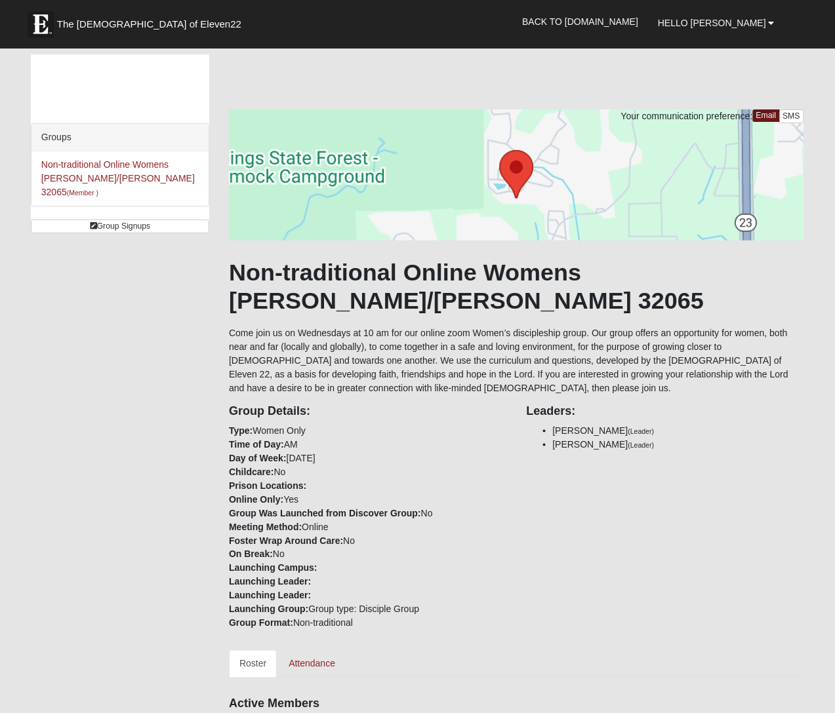
click at [428, 526] on div "Group Details: Type: Women Only Time of Day: AM Day of Week: Wednesday Childcar…" at bounding box center [368, 512] width 298 height 235
click at [755, 24] on span "Hello [PERSON_NAME]" at bounding box center [712, 23] width 108 height 10
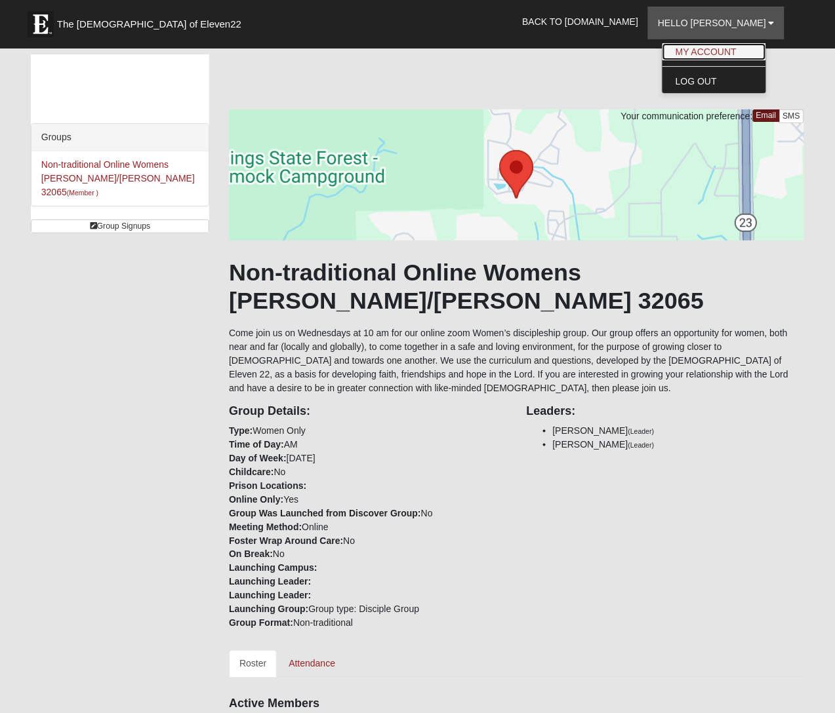
click at [745, 56] on link "My Account" at bounding box center [714, 51] width 104 height 17
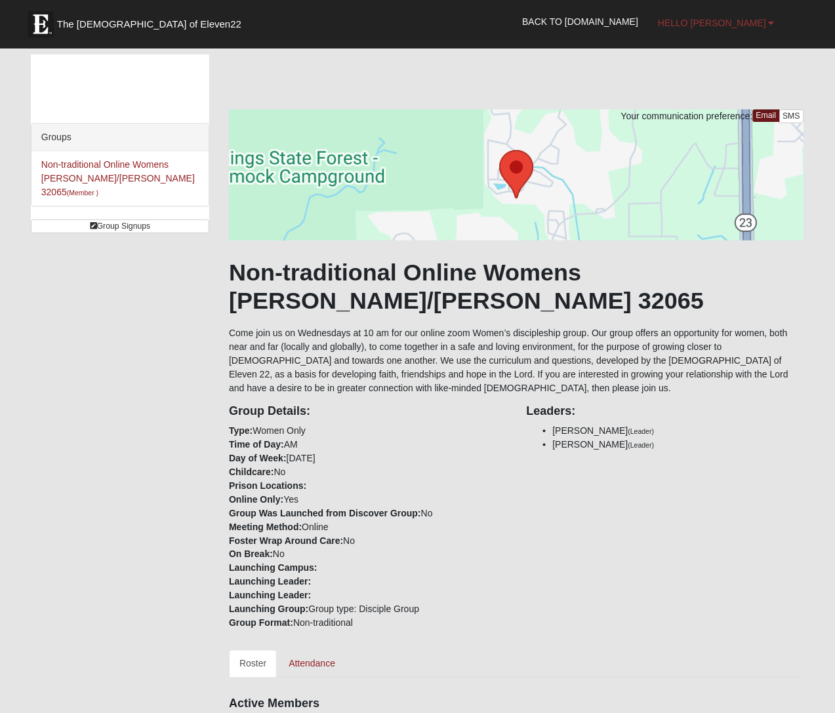
click at [732, 24] on span "Hello [PERSON_NAME]" at bounding box center [712, 23] width 108 height 10
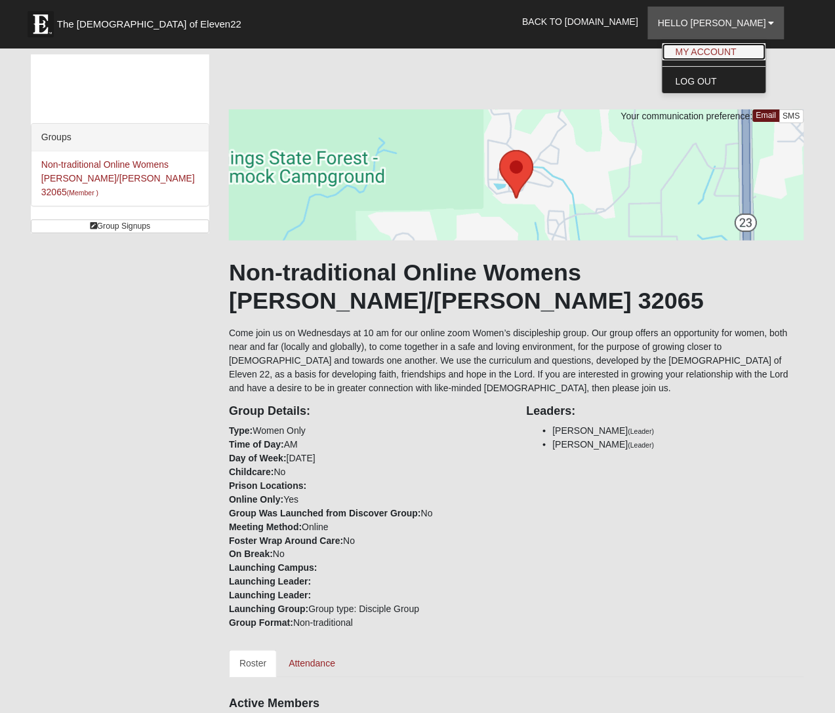
click at [727, 51] on link "My Account" at bounding box center [714, 51] width 104 height 17
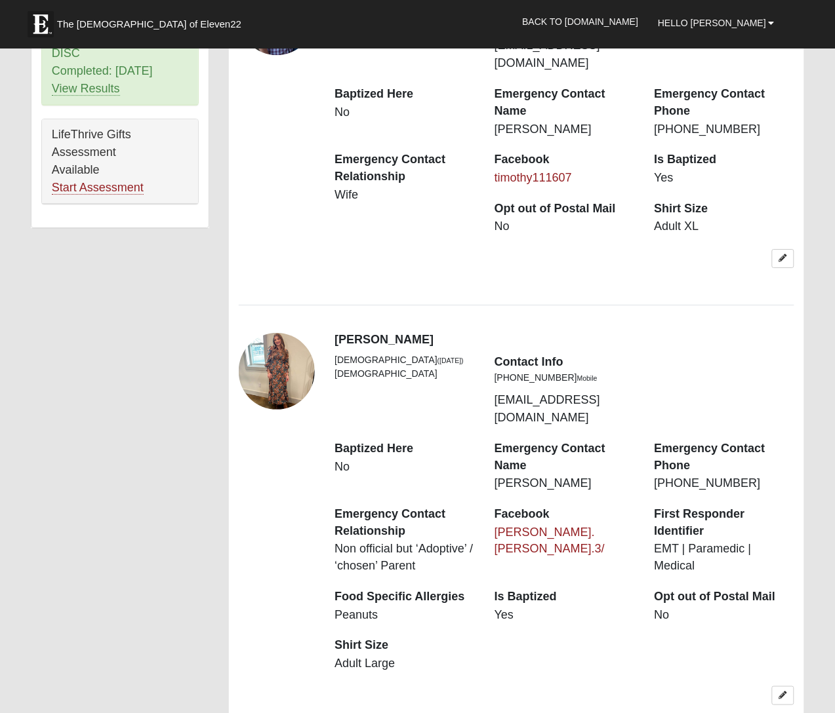
scroll to position [902, 0]
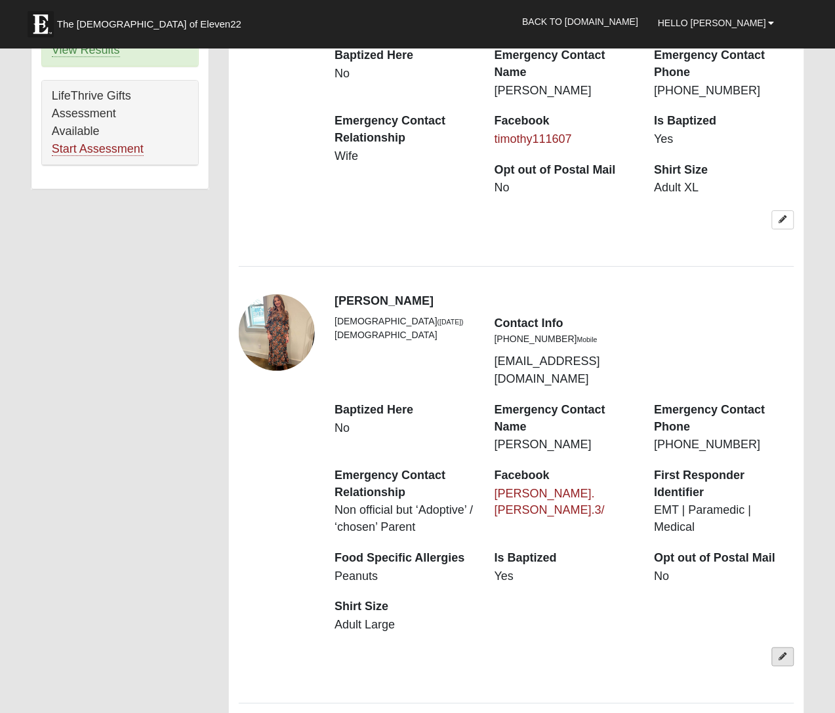
click at [789, 648] on link at bounding box center [783, 657] width 22 height 19
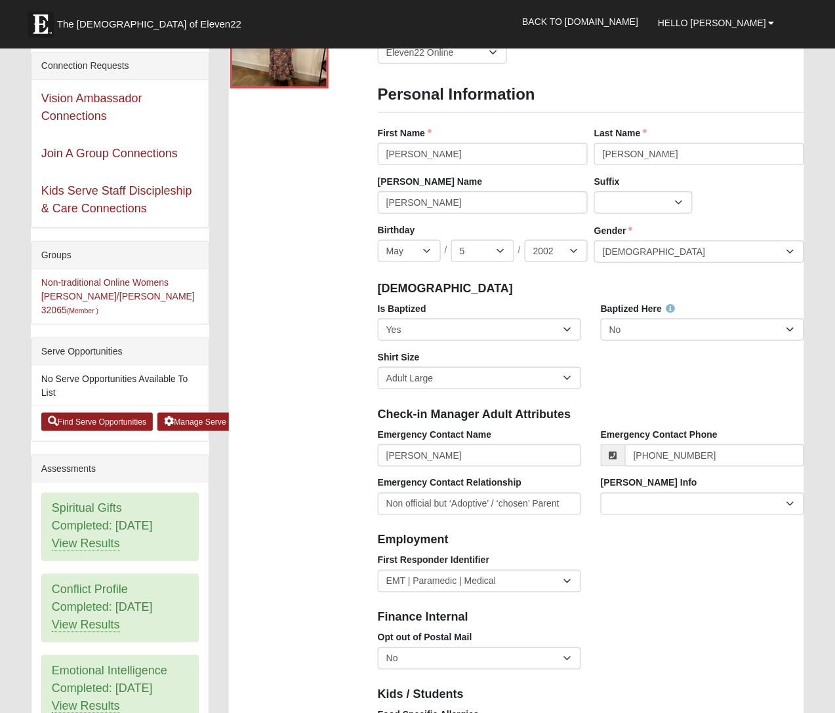
scroll to position [0, 0]
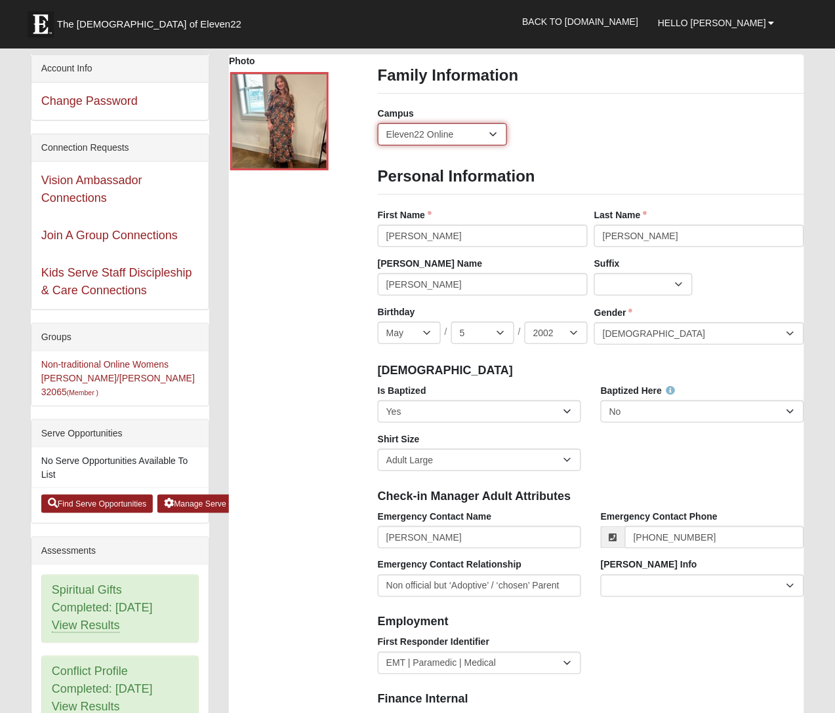
click at [493, 136] on select "Arlington Baymeadows Eleven22 Online [PERSON_NAME][GEOGRAPHIC_DATA] Jesup [GEOG…" at bounding box center [442, 134] width 129 height 22
select select "14"
click at [378, 123] on select "Arlington Baymeadows Eleven22 Online [PERSON_NAME][GEOGRAPHIC_DATA] Jesup [GEOG…" at bounding box center [442, 134] width 129 height 22
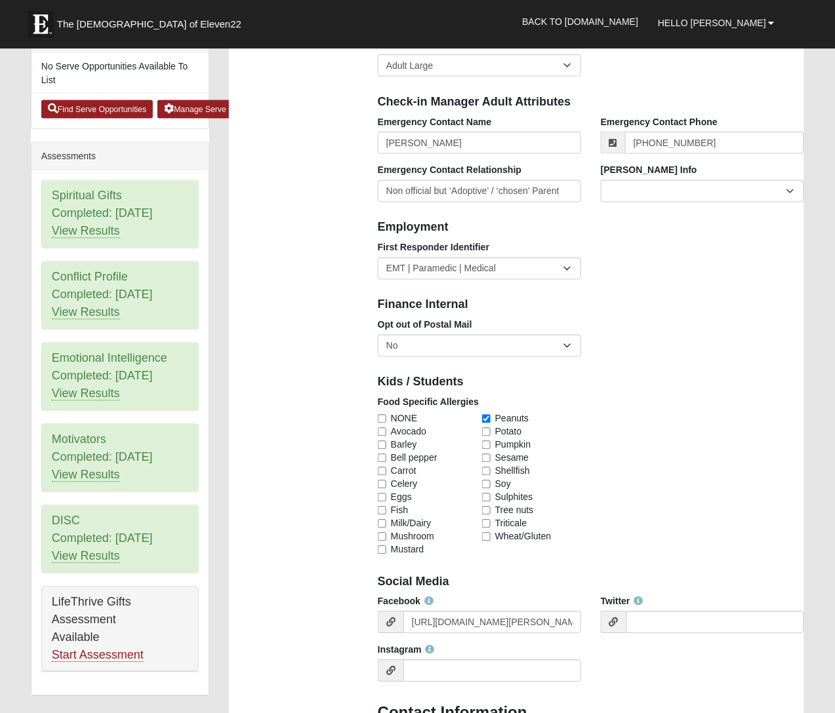
scroll to position [410, 0]
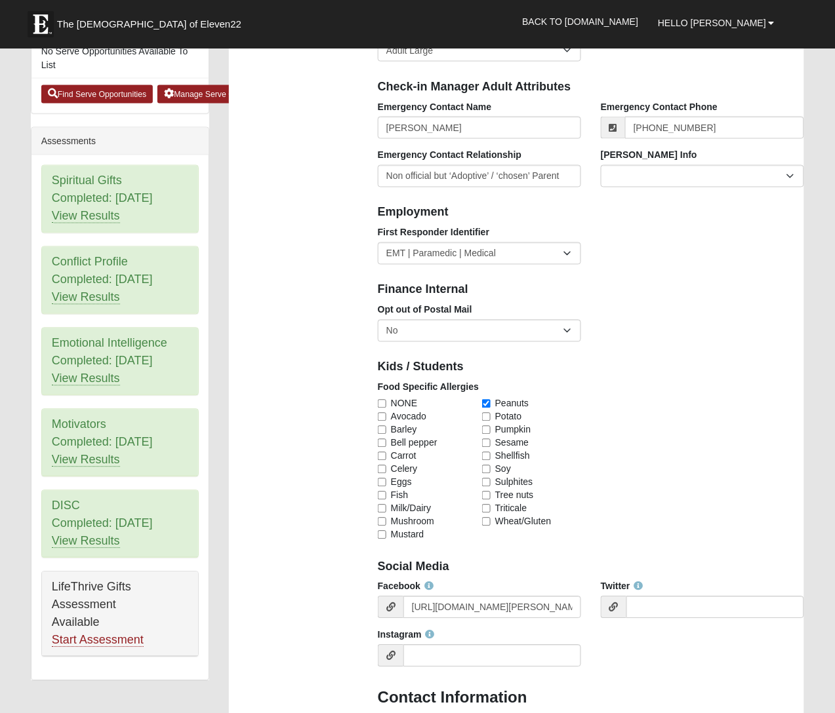
click at [723, 443] on div "Food Specific Allergies NONE Avocado Barley Bell pepper Carrot Celery Eggs Fish…" at bounding box center [591, 466] width 446 height 170
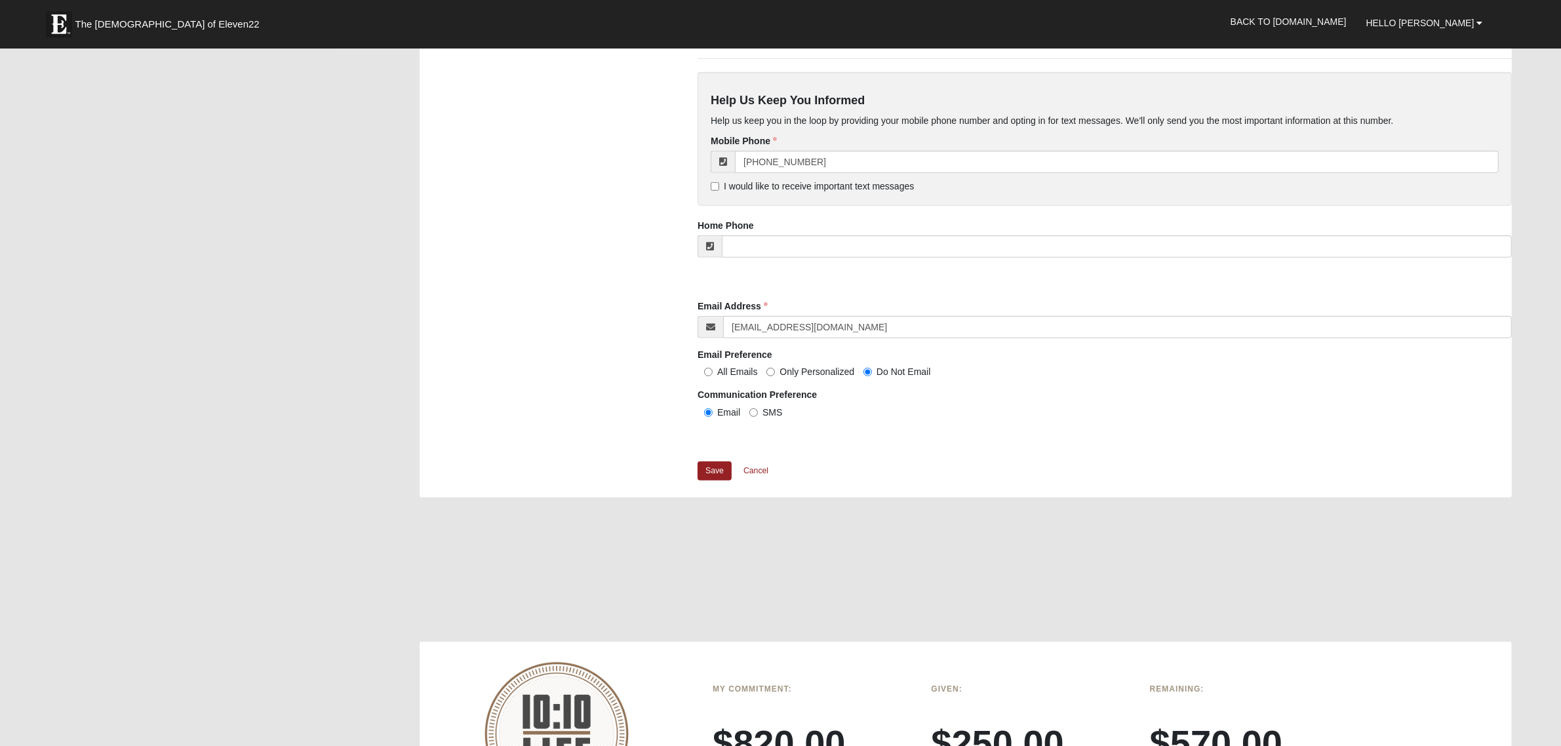
scroll to position [1005, 0]
click at [834, 369] on span "Only Personalized" at bounding box center [817, 368] width 75 height 10
click at [775, 369] on input "Only Personalized" at bounding box center [771, 369] width 9 height 9
radio input "true"
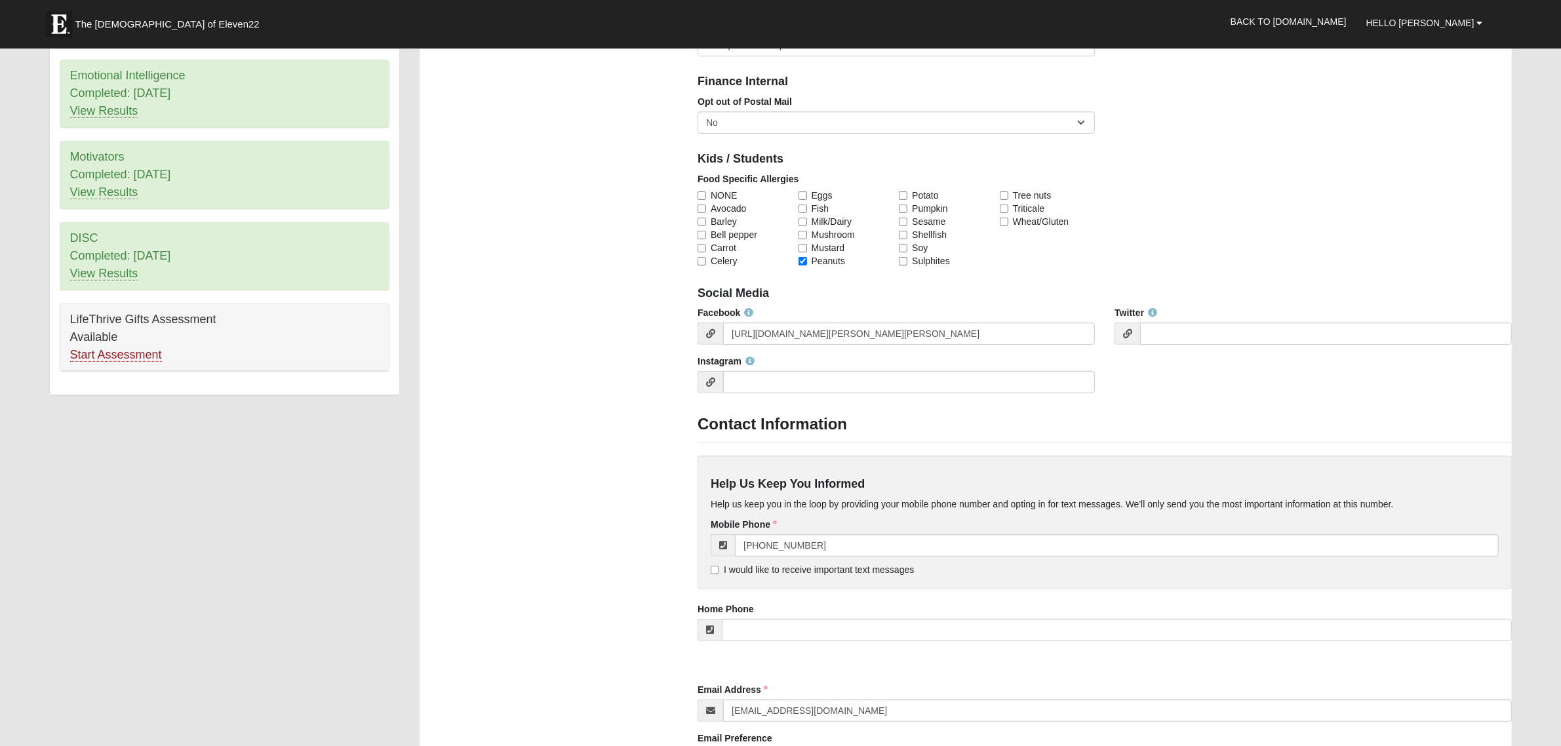
scroll to position [902, 0]
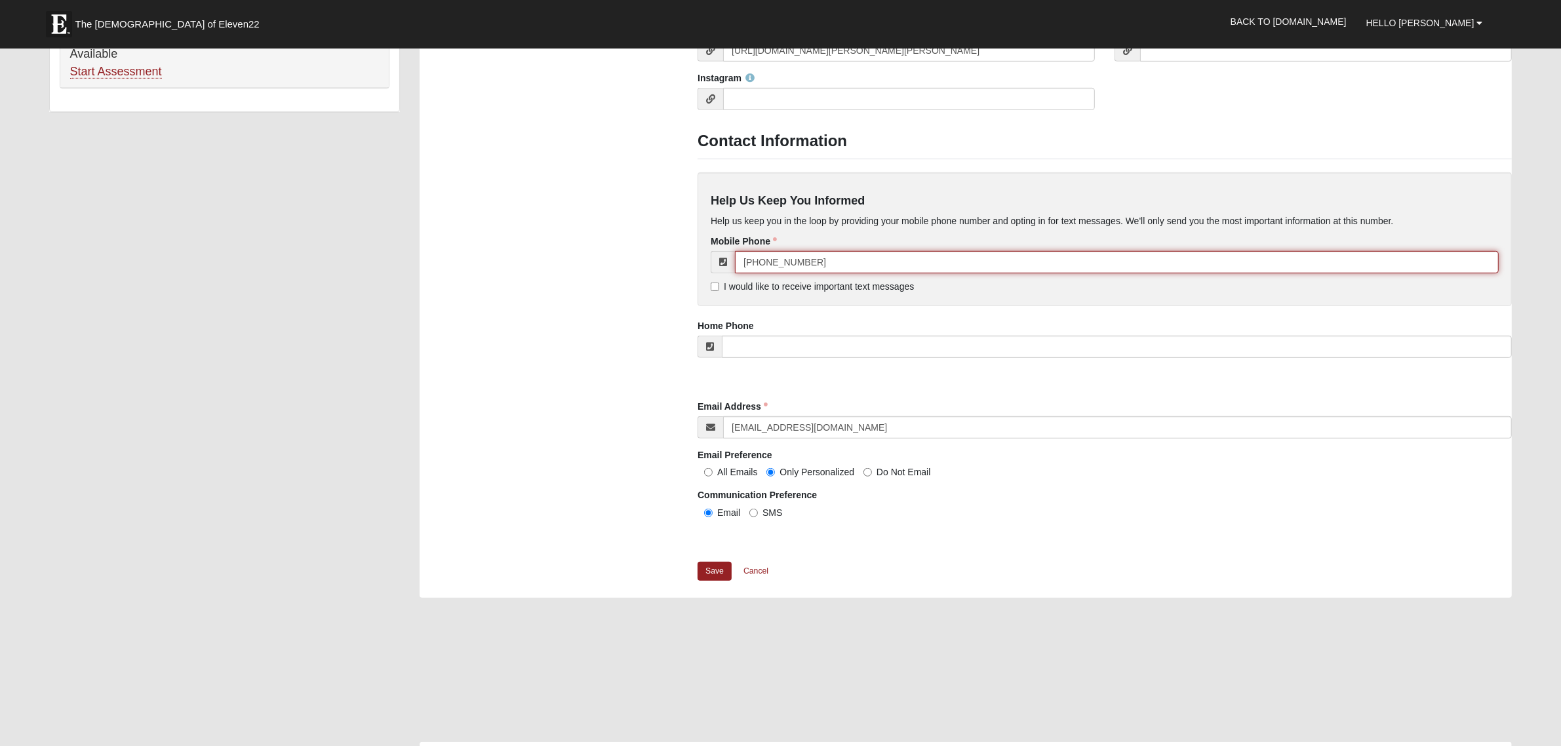
drag, startPoint x: 811, startPoint y: 264, endPoint x: 685, endPoint y: 247, distance: 127.1
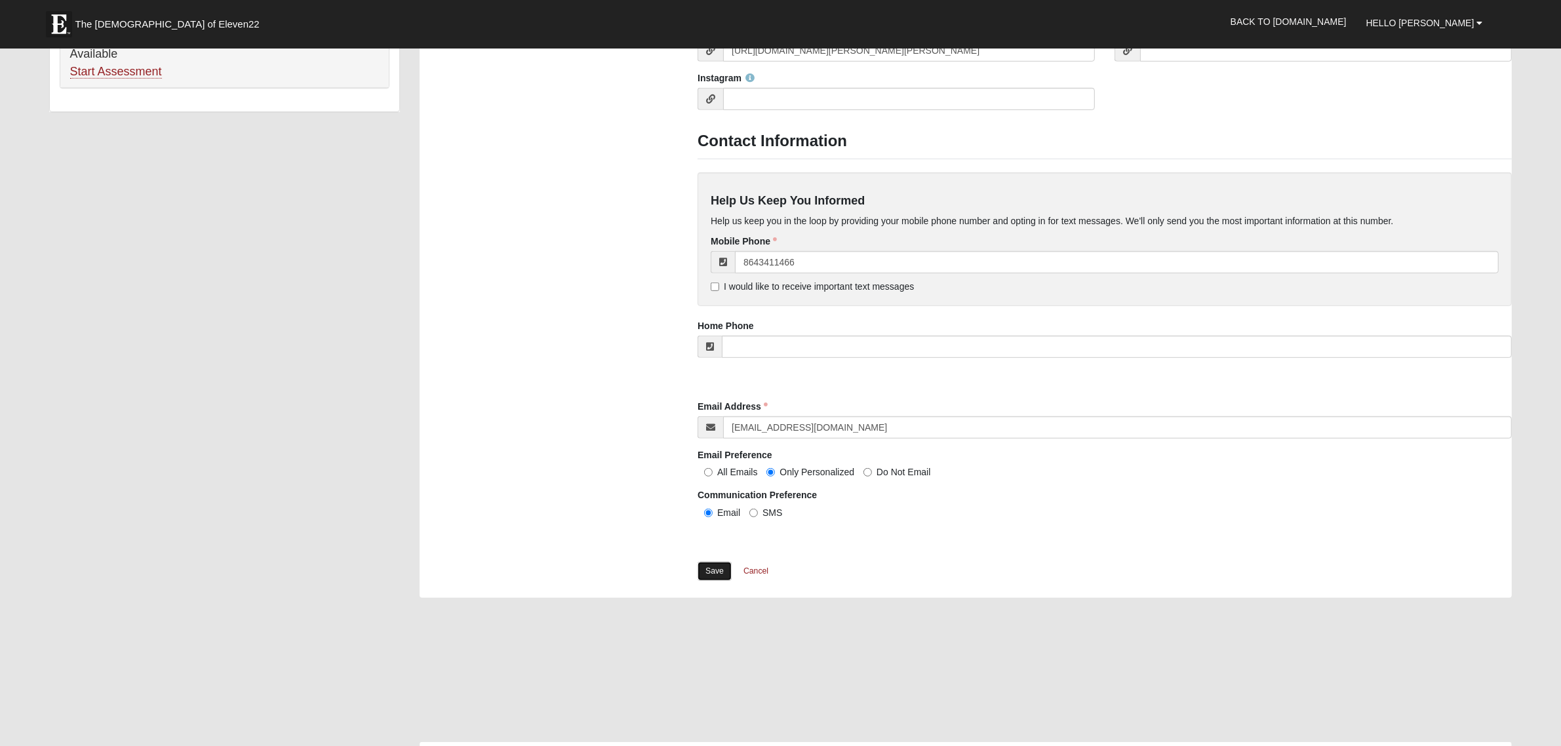
type input "[PHONE_NUMBER]"
click at [715, 572] on link "Save" at bounding box center [715, 571] width 34 height 19
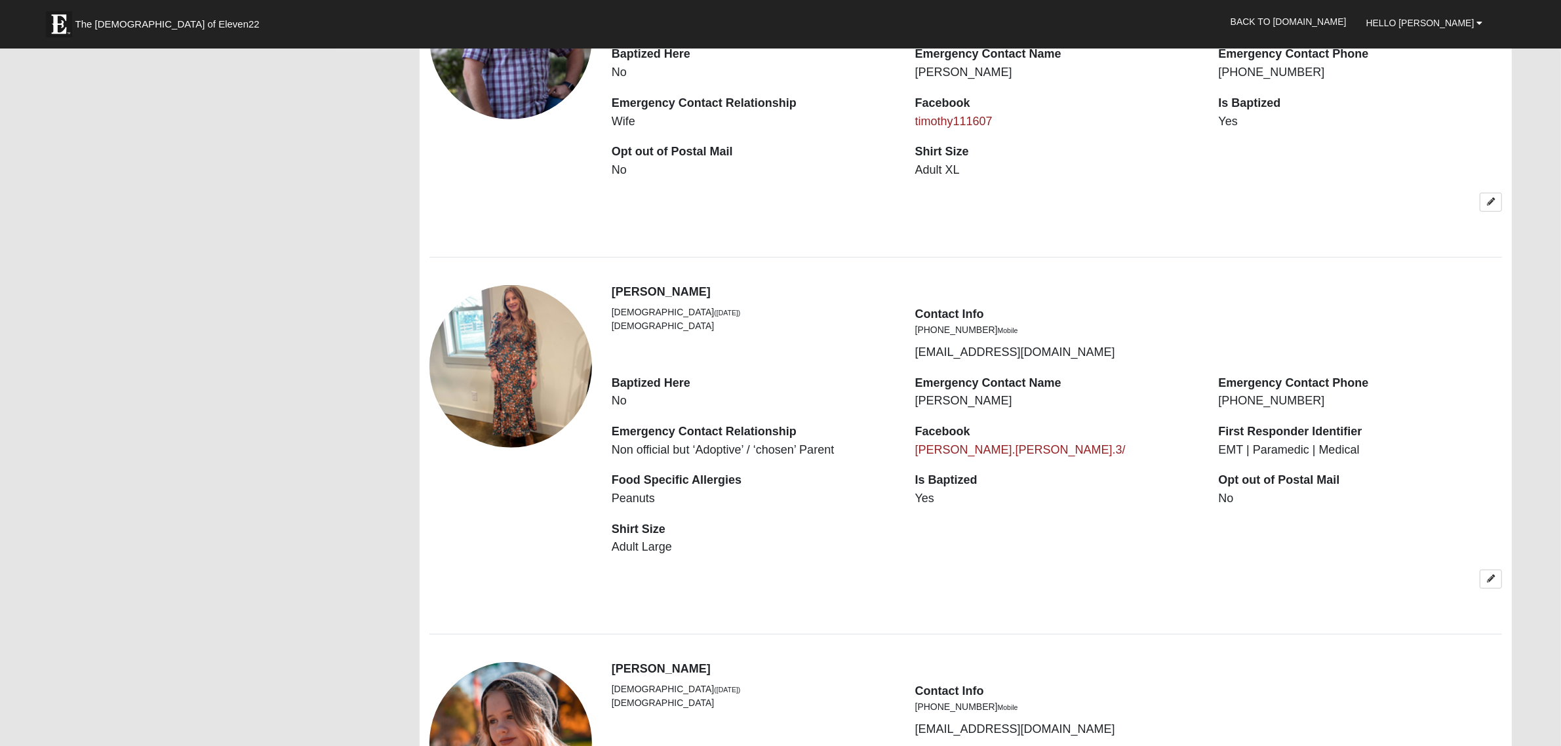
scroll to position [1066, 0]
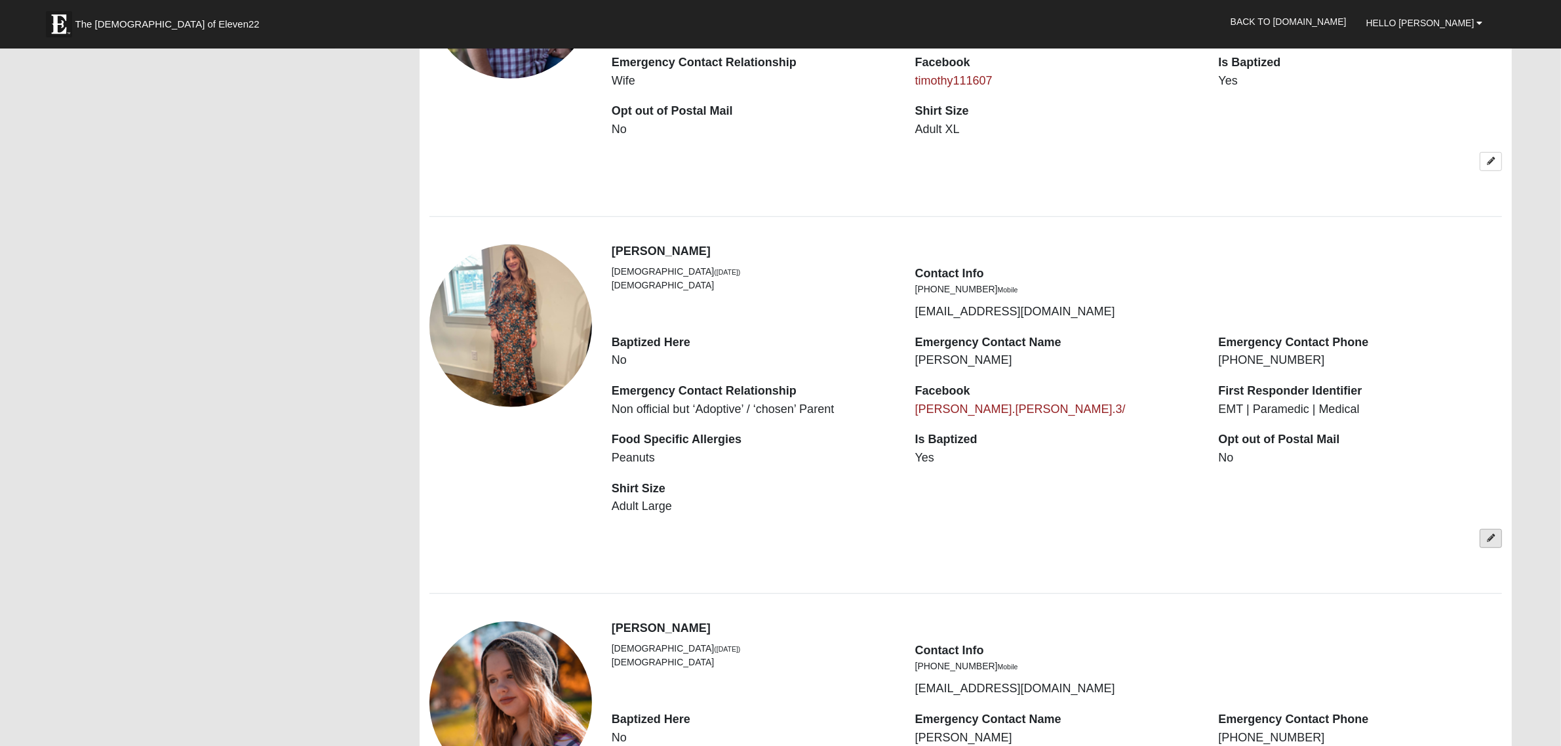
click at [1480, 539] on link at bounding box center [1491, 538] width 22 height 19
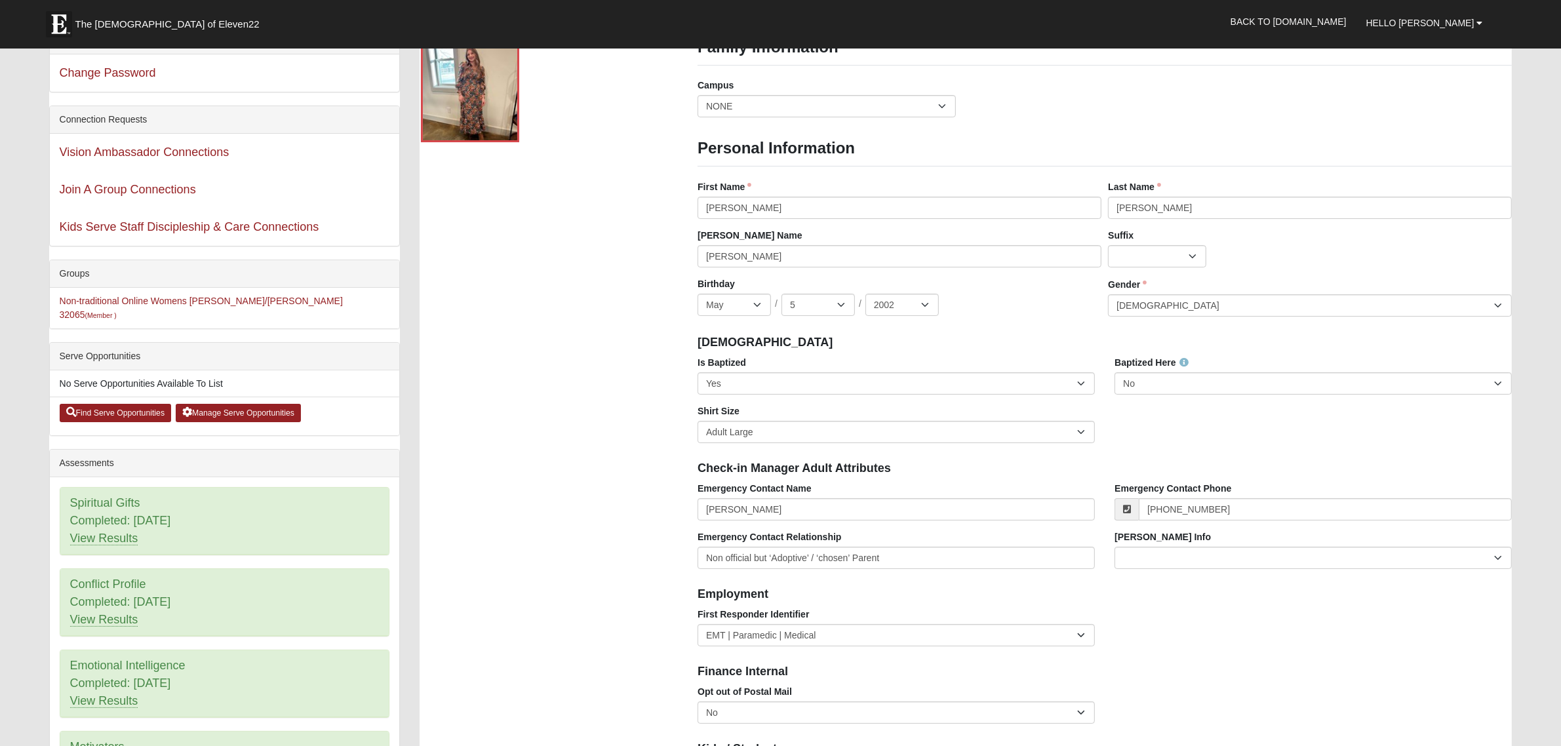
scroll to position [0, 0]
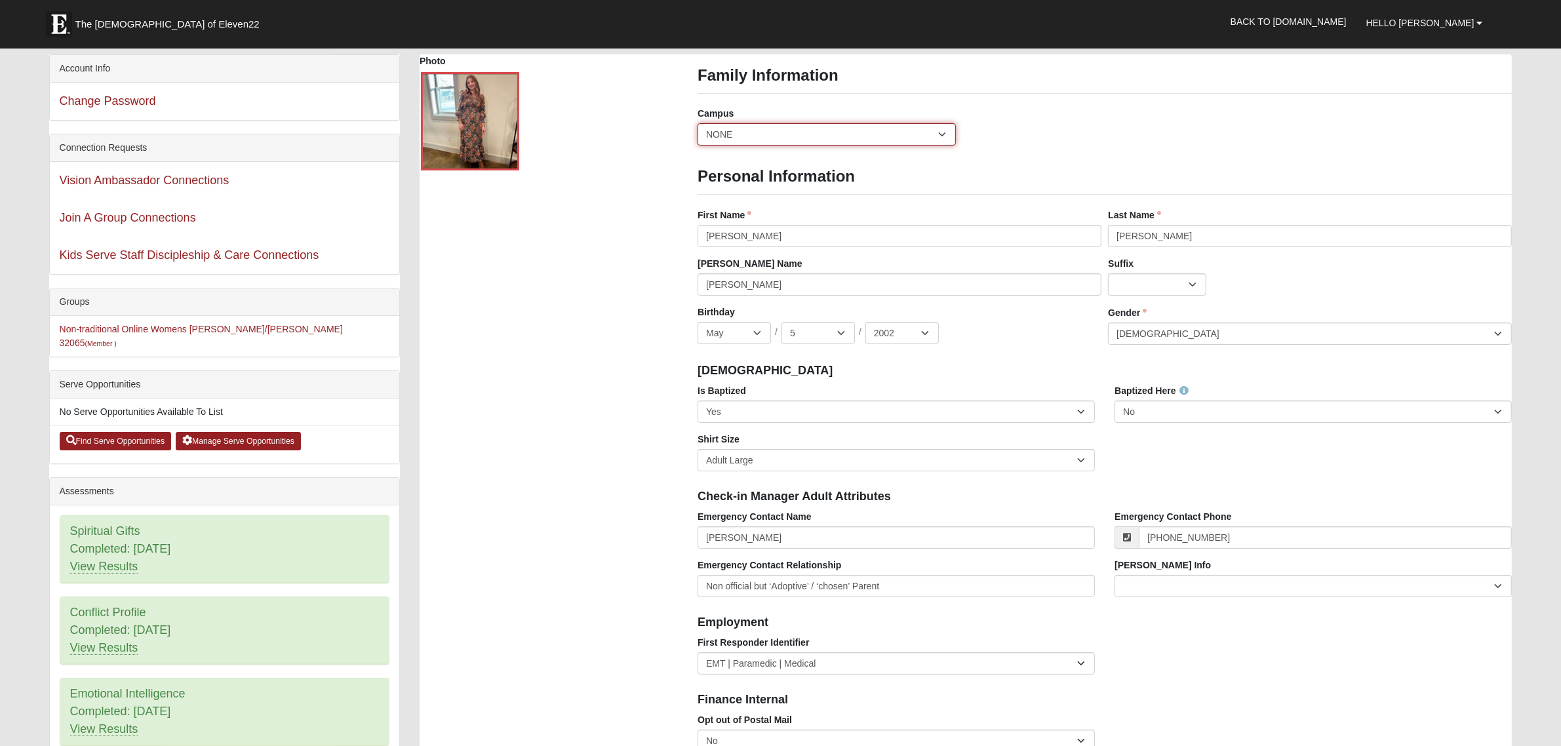
click at [922, 136] on select "Arlington Baymeadows Eleven22 Online [PERSON_NAME][GEOGRAPHIC_DATA] Jesup [GEOG…" at bounding box center [827, 134] width 258 height 22
select select "10"
click at [698, 123] on select "Arlington Baymeadows Eleven22 Online Fleming Island Jesup Mandarin North Jax Or…" at bounding box center [827, 134] width 258 height 22
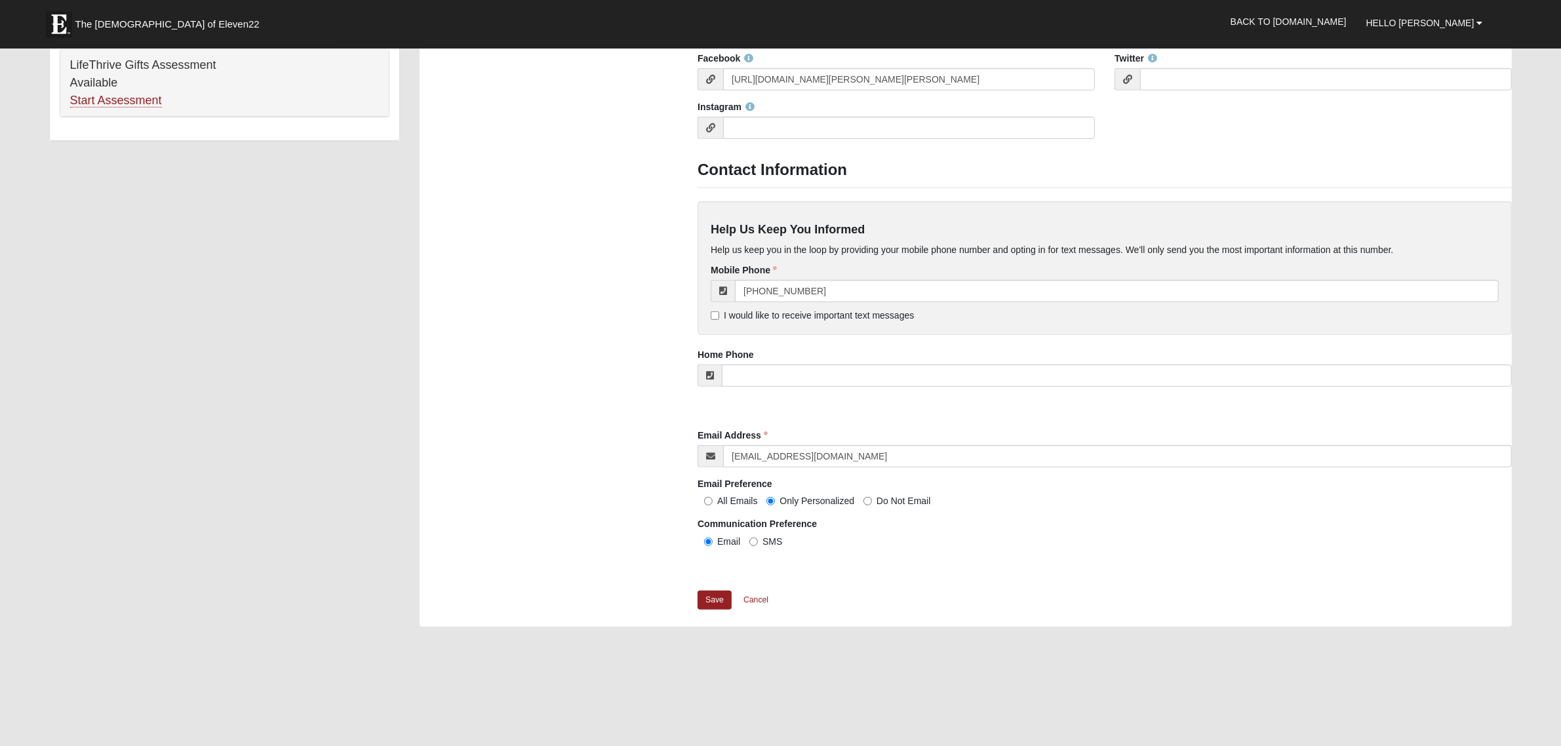
scroll to position [902, 0]
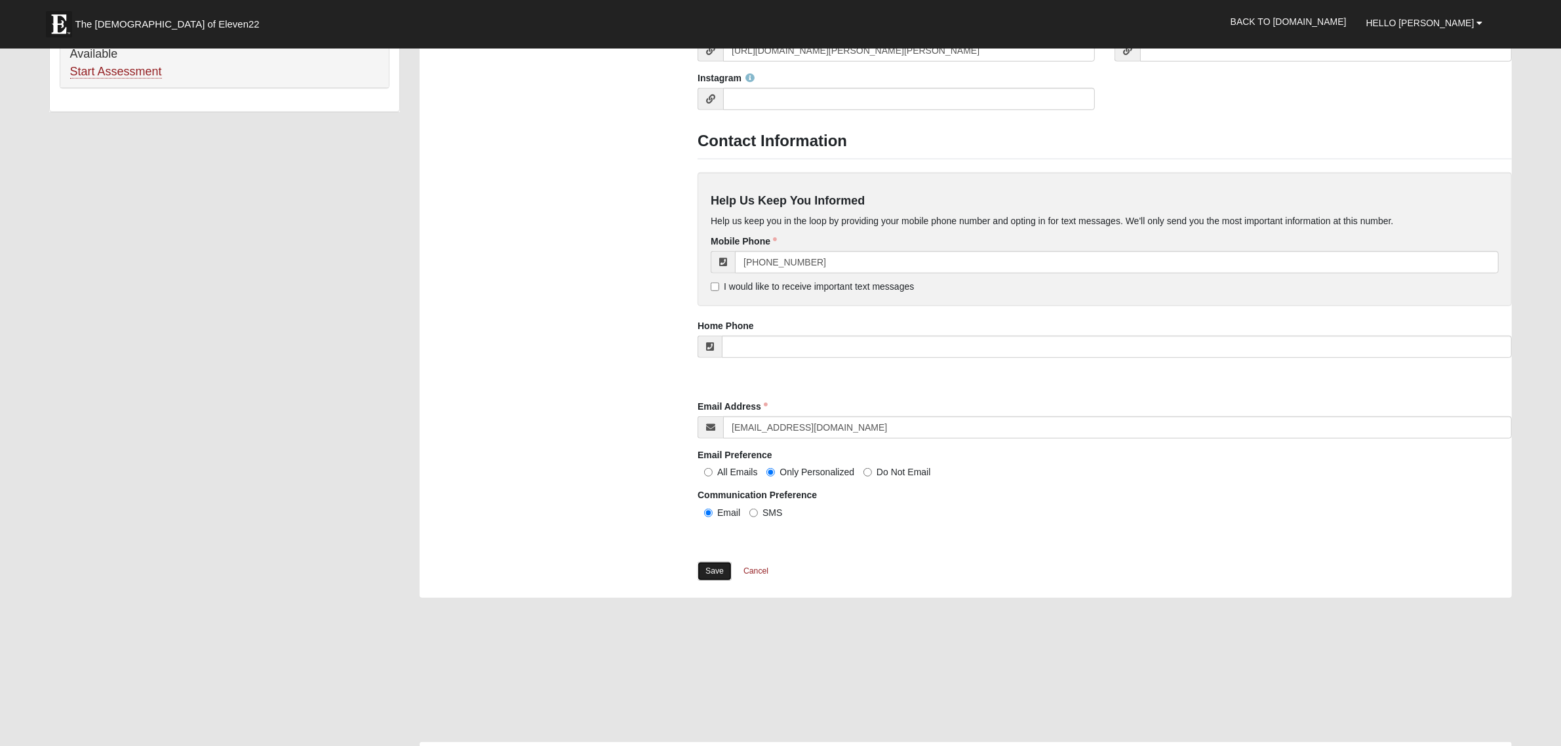
click at [716, 581] on link "Save" at bounding box center [715, 571] width 34 height 19
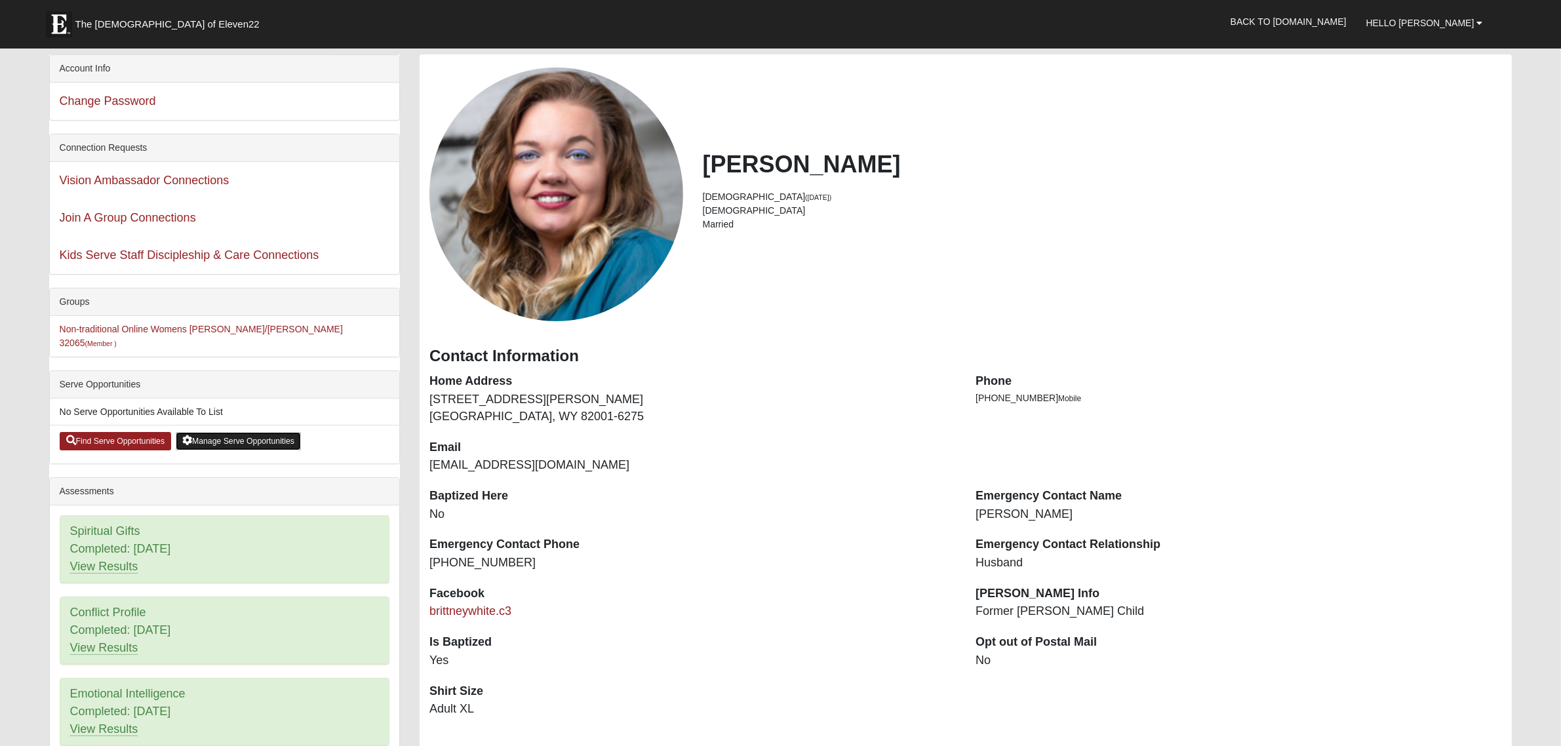
click at [227, 432] on link "Manage Serve Opportunities" at bounding box center [238, 441] width 125 height 18
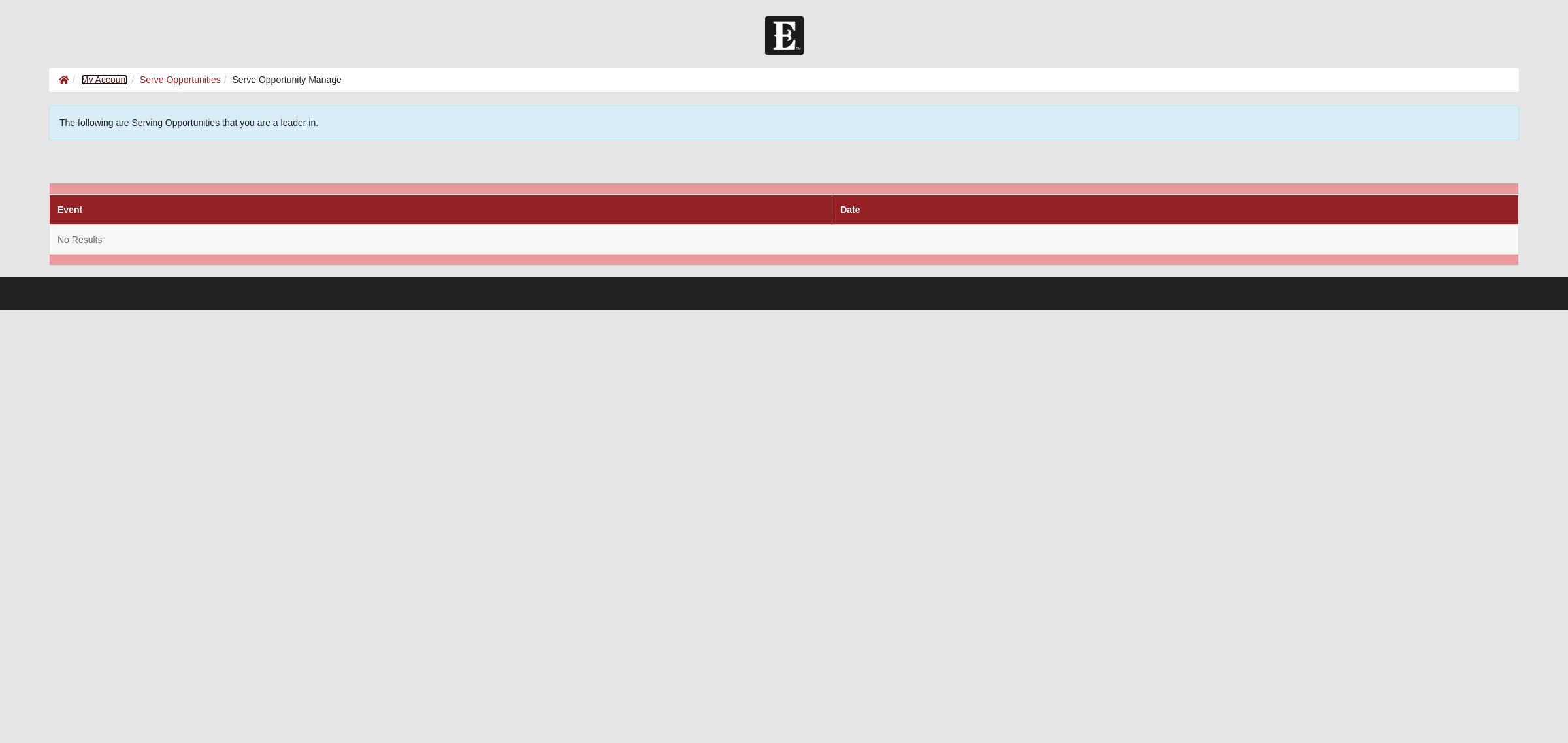
click at [102, 80] on link "My Account" at bounding box center [104, 80] width 47 height 10
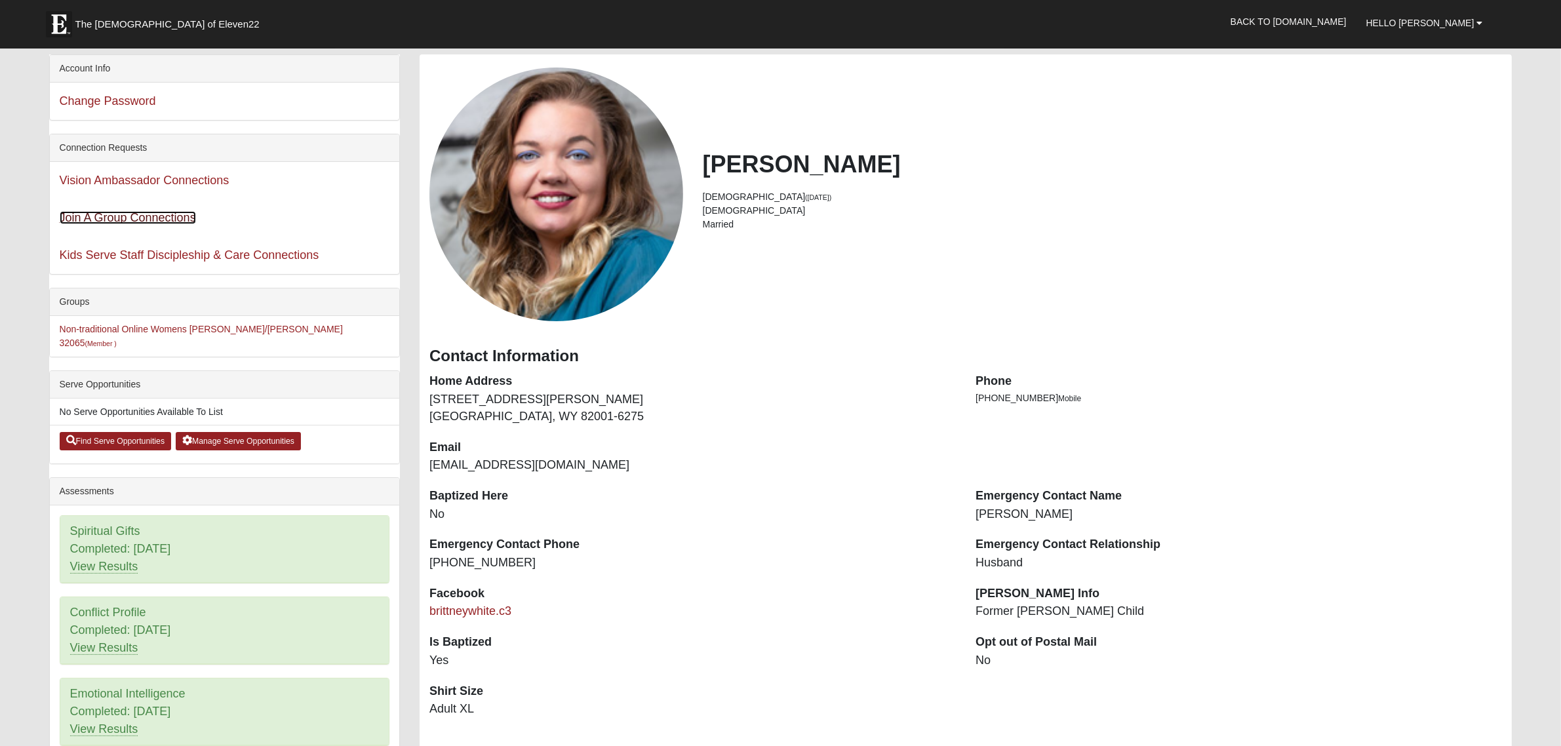
click at [157, 216] on link "Join A Group Connections" at bounding box center [128, 217] width 136 height 13
click at [73, 302] on div "Groups" at bounding box center [225, 303] width 350 height 28
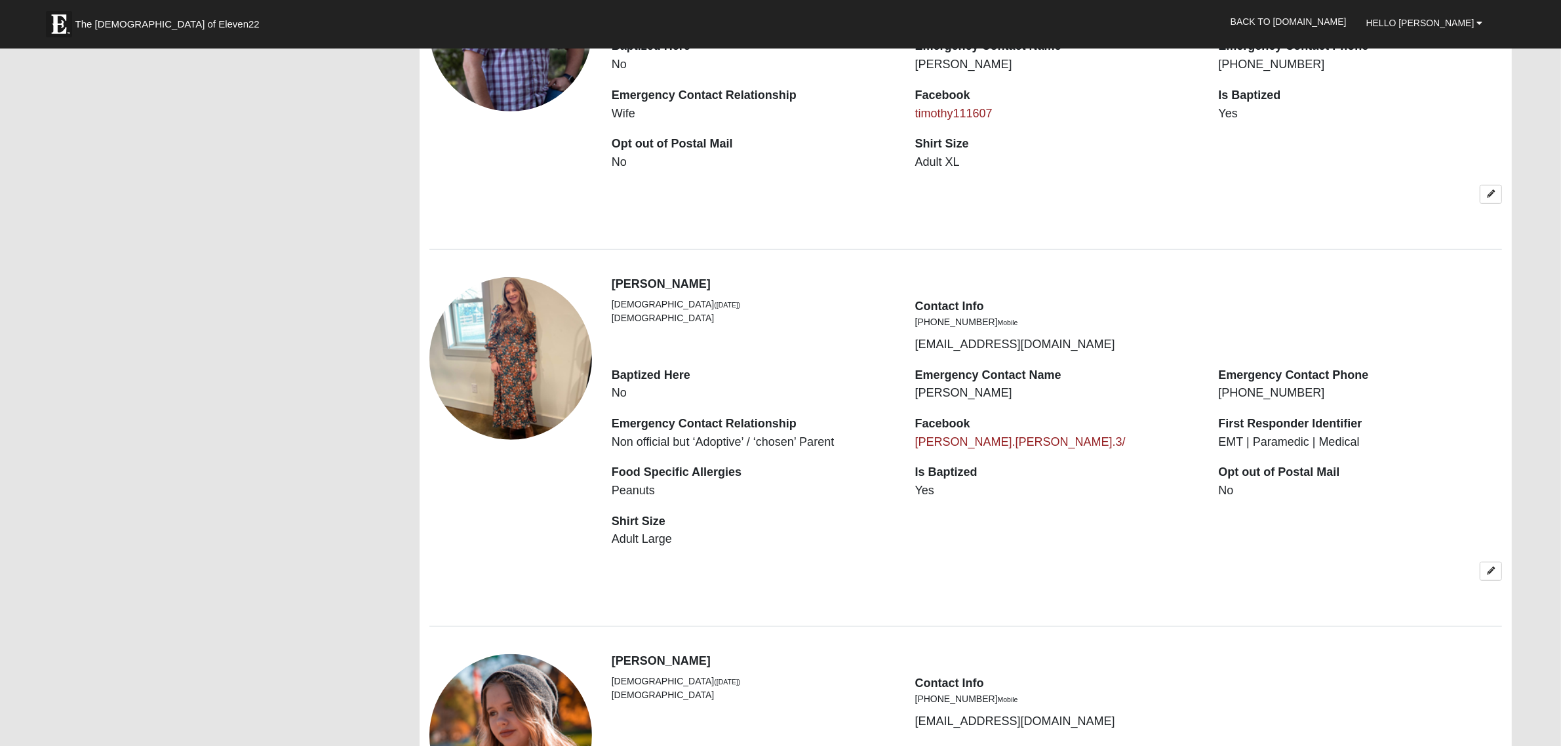
scroll to position [1066, 0]
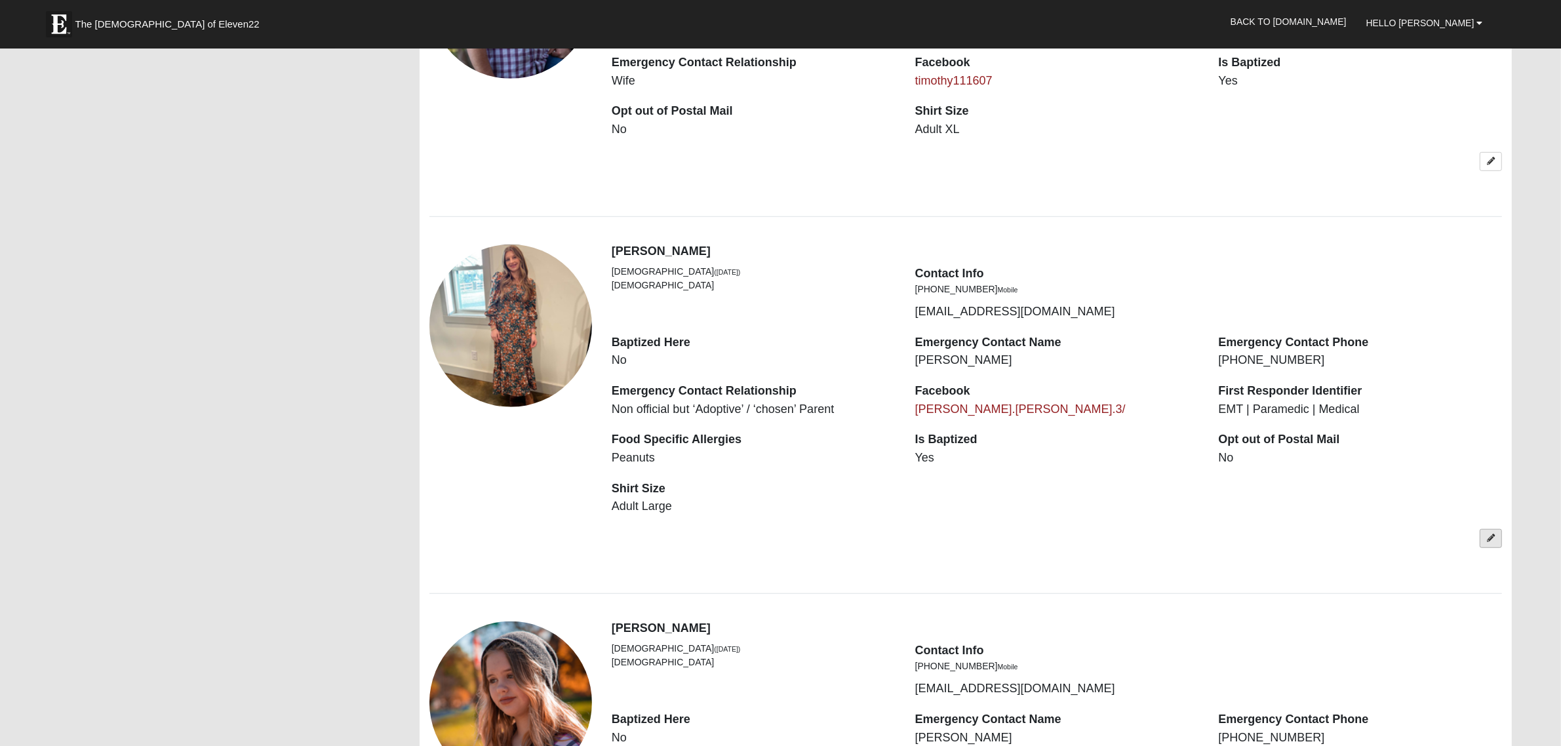
click at [1482, 540] on link at bounding box center [1491, 538] width 22 height 19
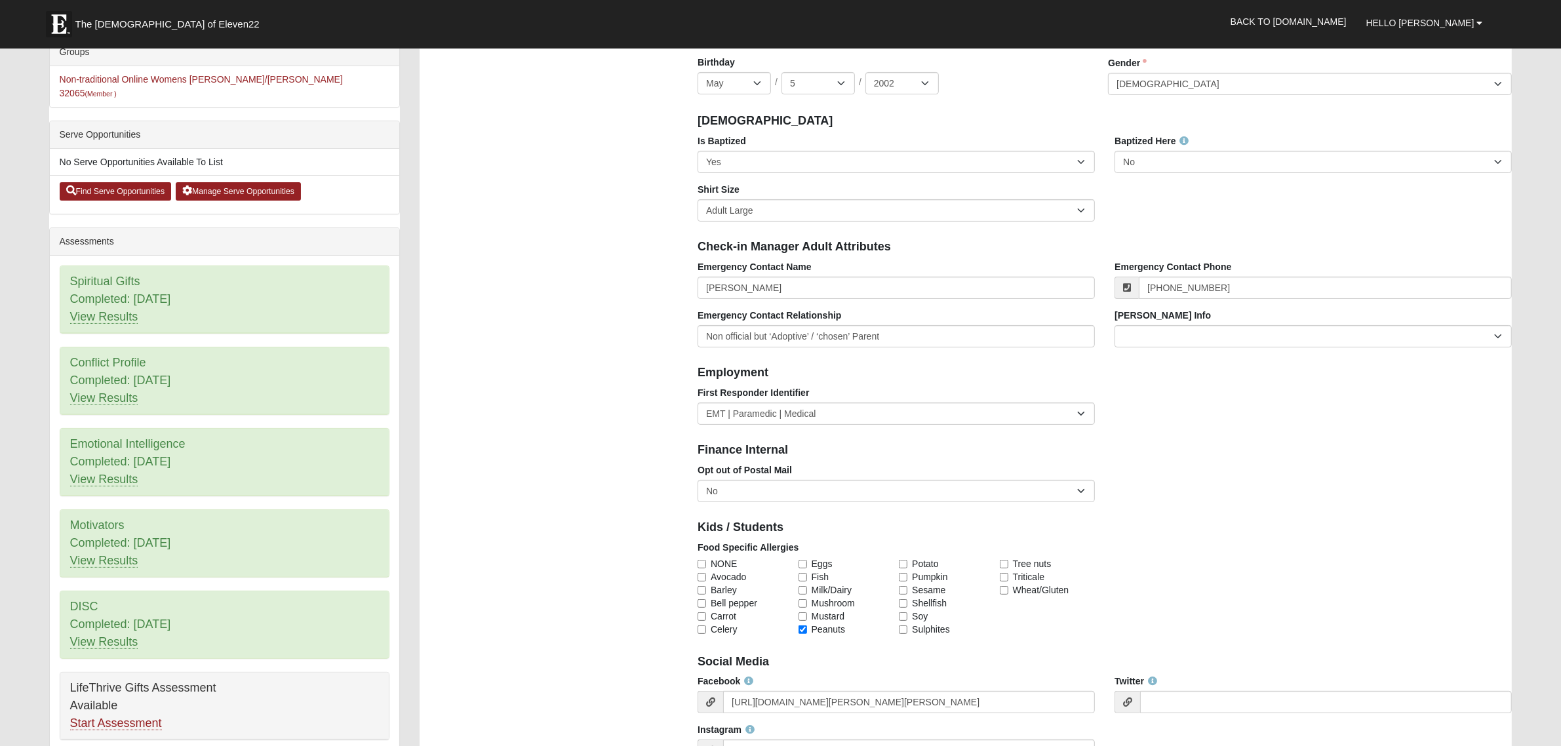
scroll to position [0, 0]
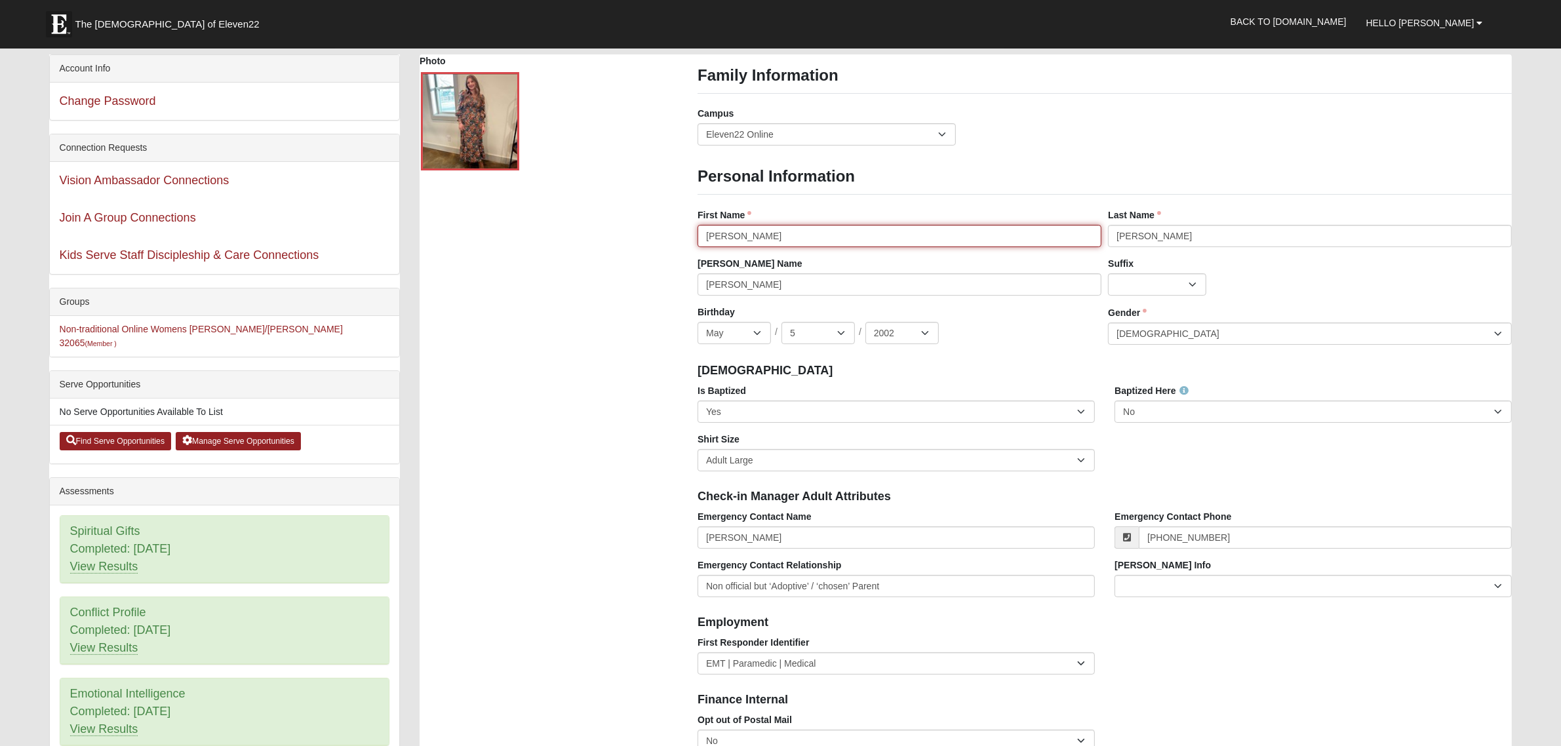
click at [793, 230] on input "[PERSON_NAME]" at bounding box center [900, 236] width 404 height 22
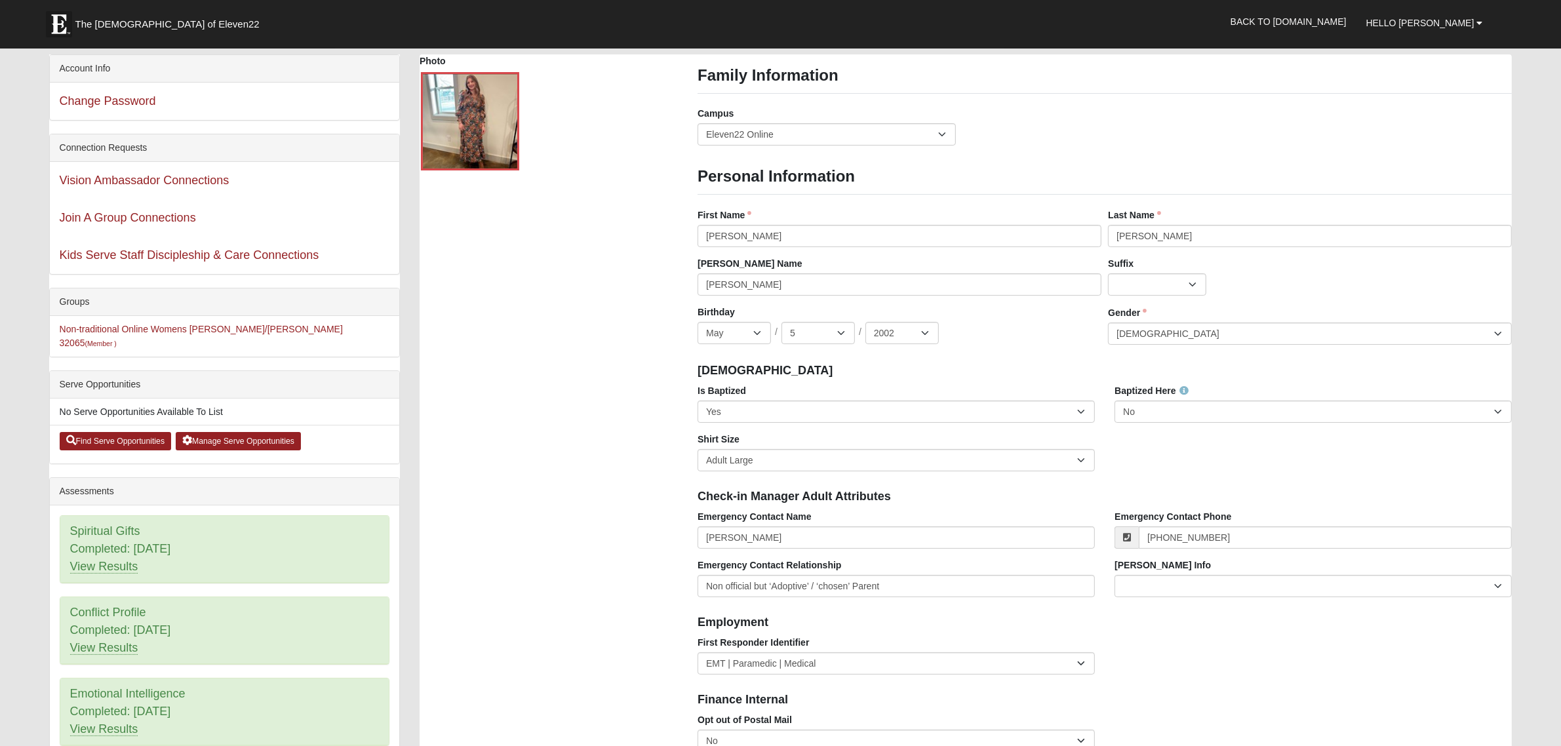
click at [597, 161] on div at bounding box center [549, 121] width 258 height 101
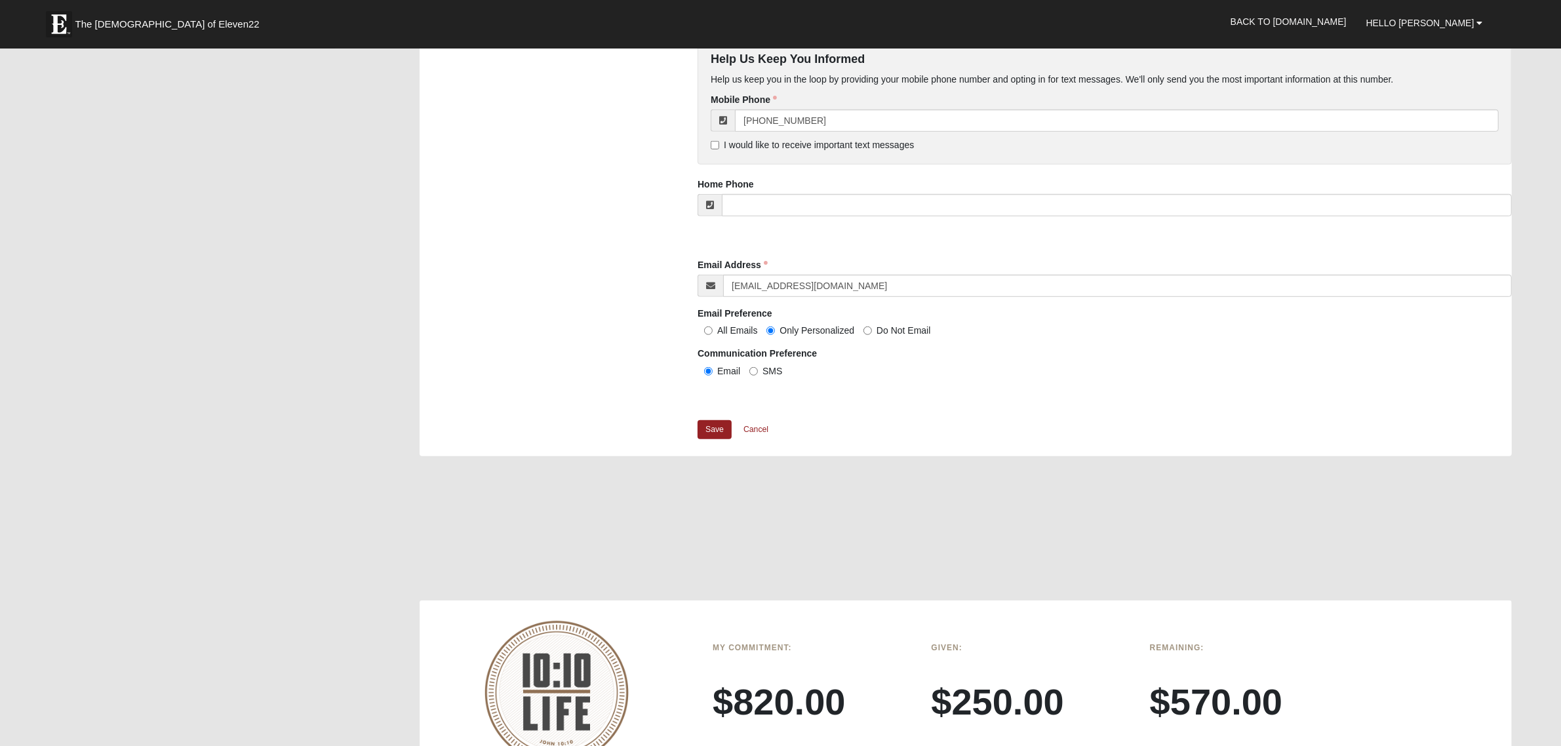
scroll to position [1066, 0]
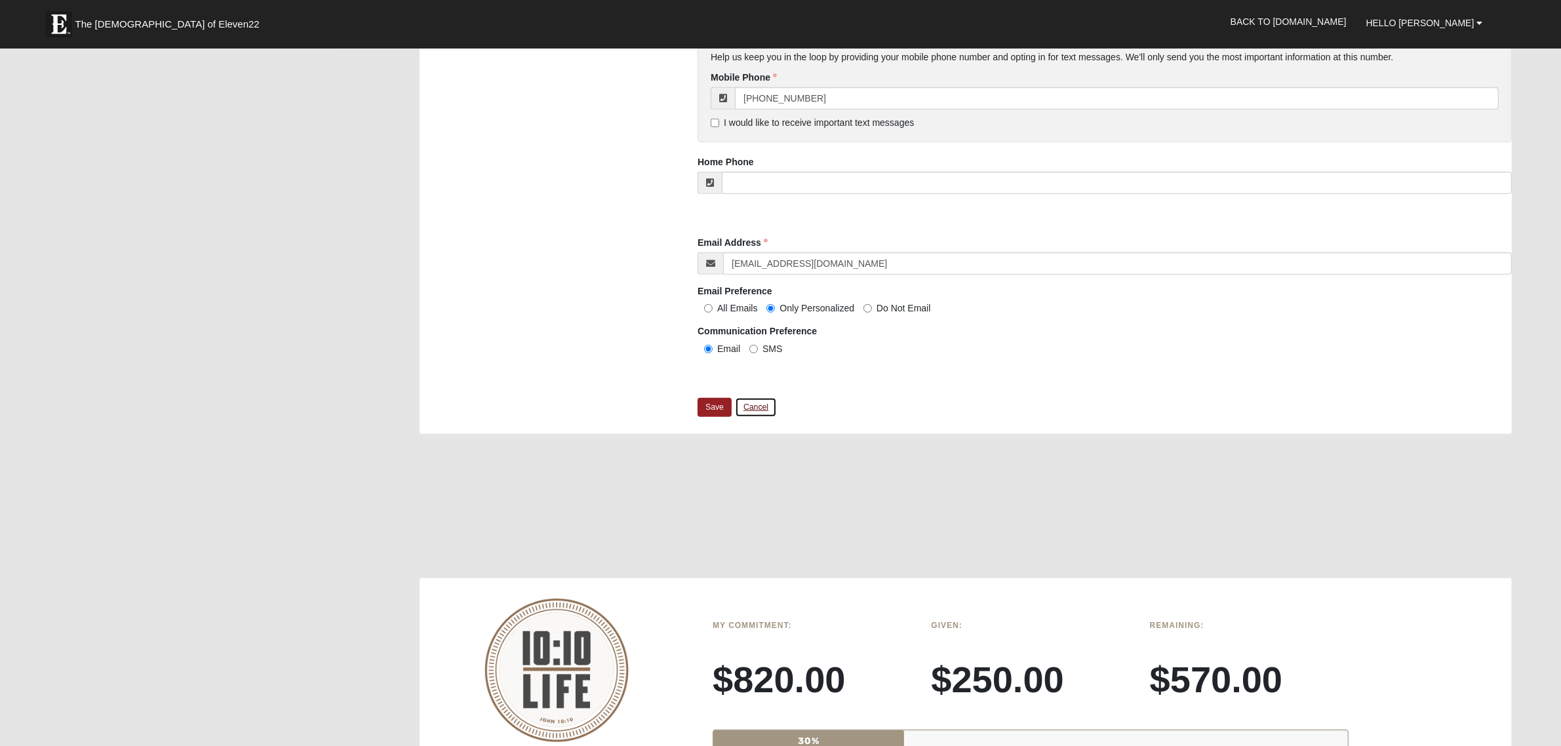
click at [751, 404] on link "Cancel" at bounding box center [756, 407] width 42 height 20
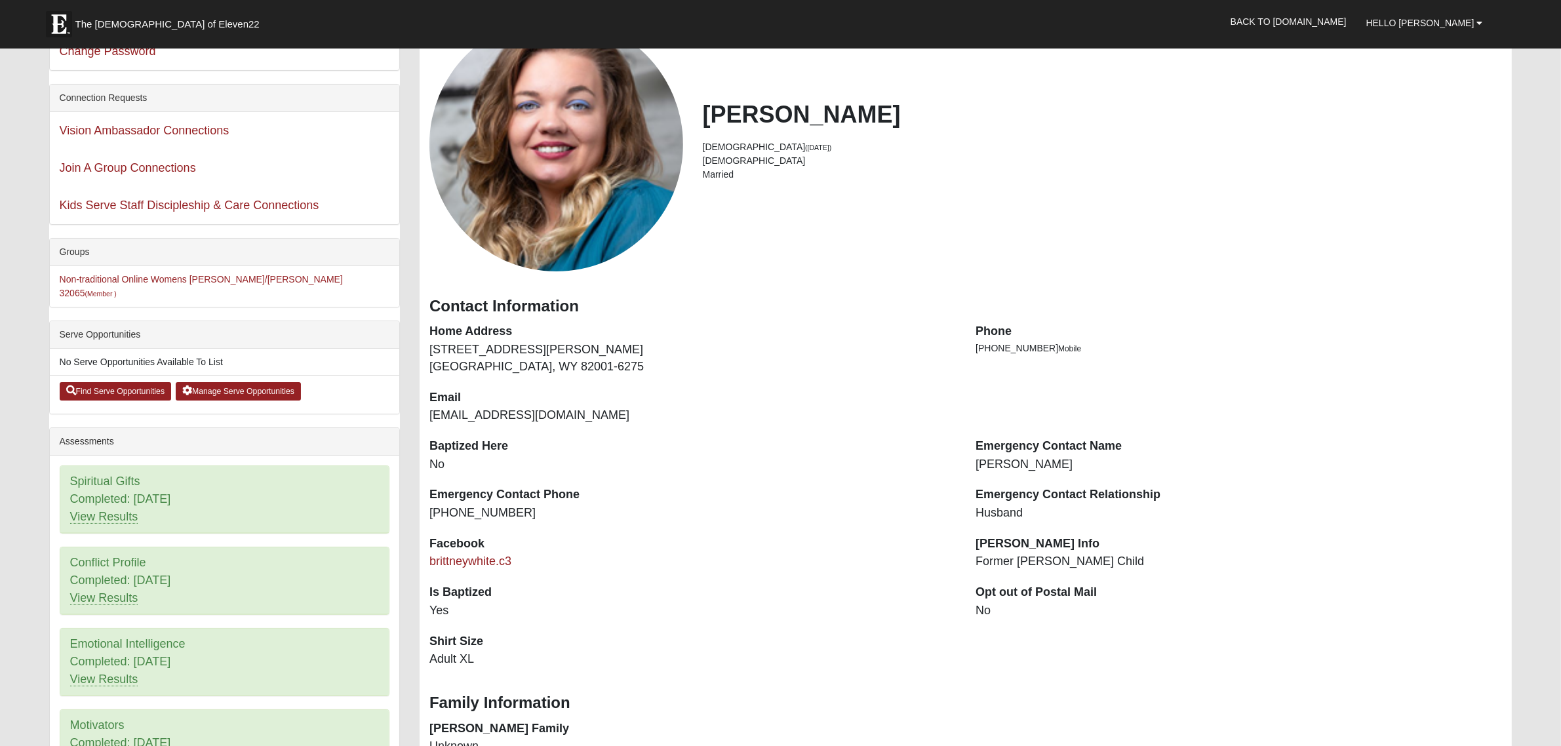
scroll to position [0, 0]
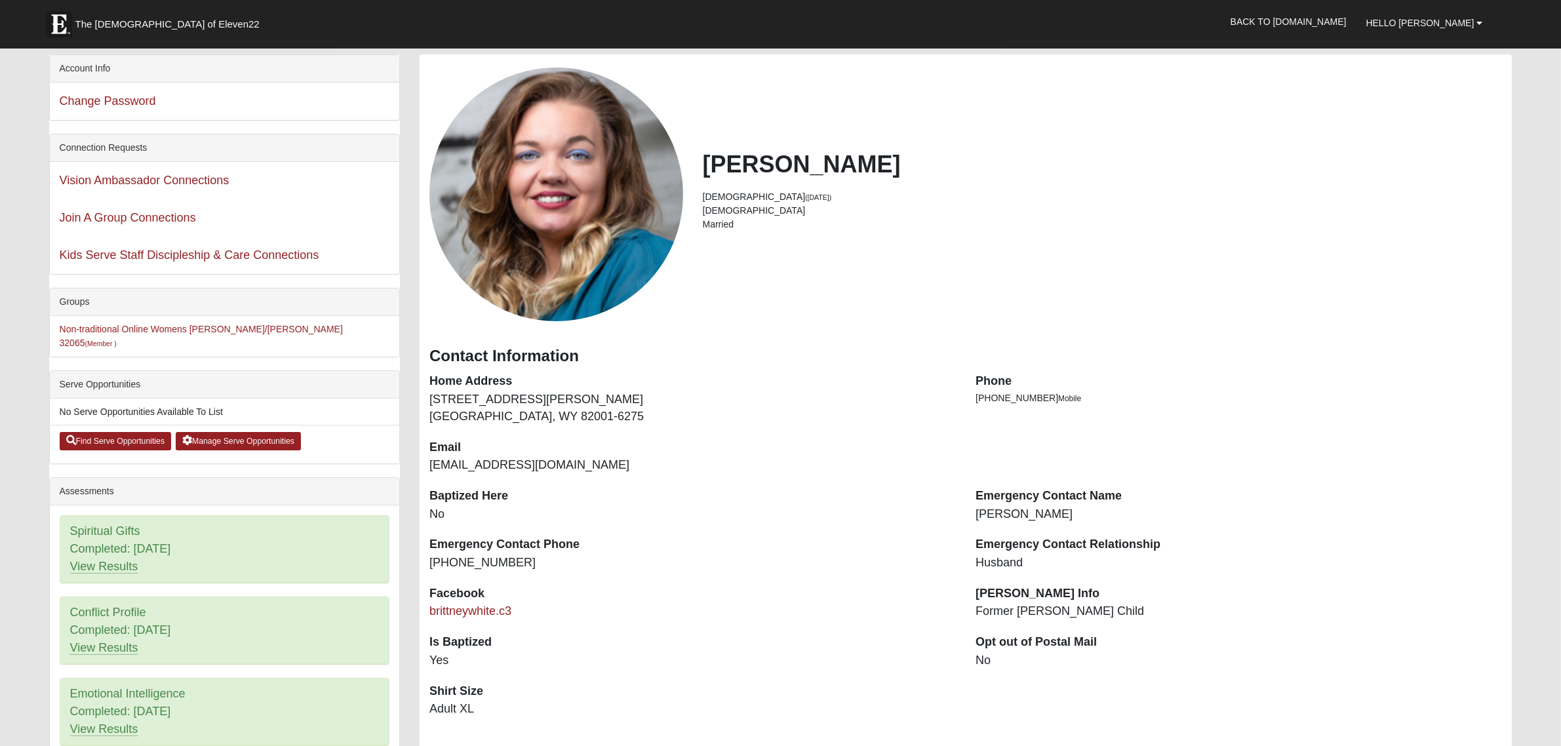
drag, startPoint x: 136, startPoint y: 369, endPoint x: 44, endPoint y: 368, distance: 92.5
click at [44, 368] on div "Account Info Change Password Connection Requests Vision Ambassador Connections …" at bounding box center [224, 540] width 371 height 972
click at [130, 334] on link "Non-traditional Online Womens Pollick/Moresco 32065 (Member )" at bounding box center [201, 336] width 283 height 24
